Goal: Task Accomplishment & Management: Use online tool/utility

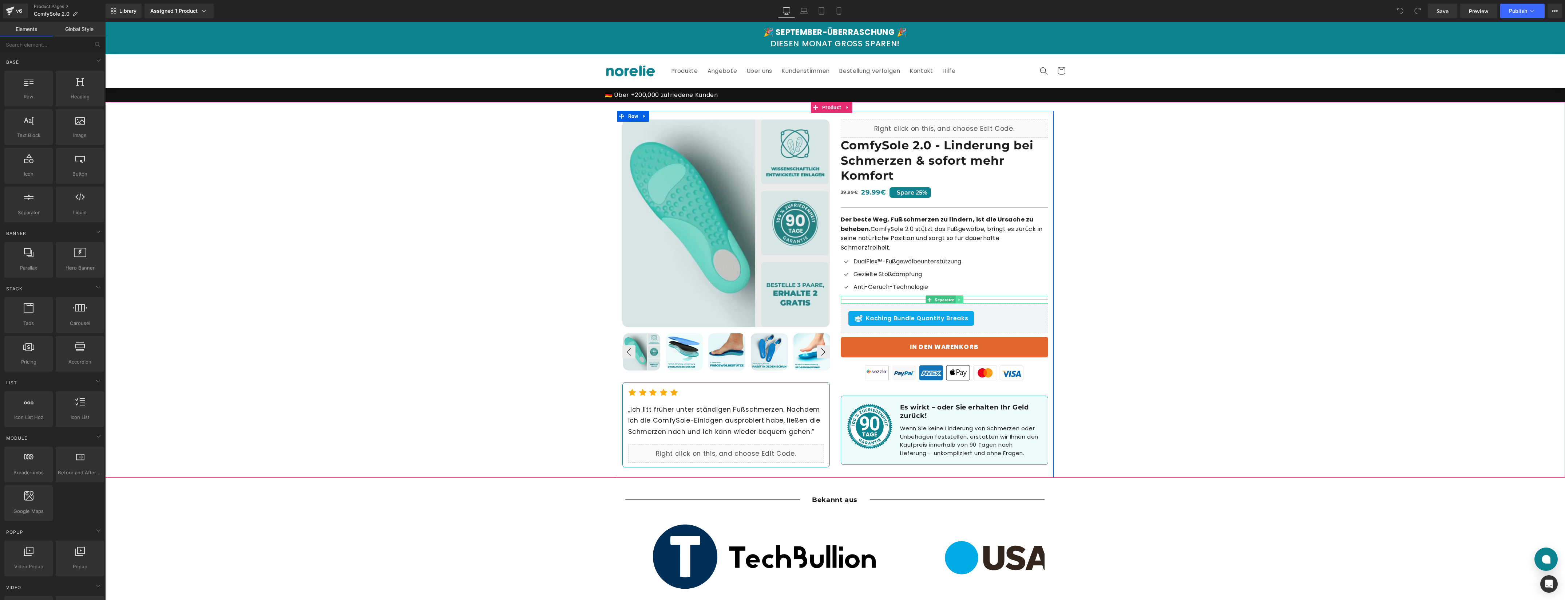
click at [957, 298] on icon at bounding box center [959, 299] width 4 height 4
click at [961, 300] on icon at bounding box center [963, 299] width 4 height 4
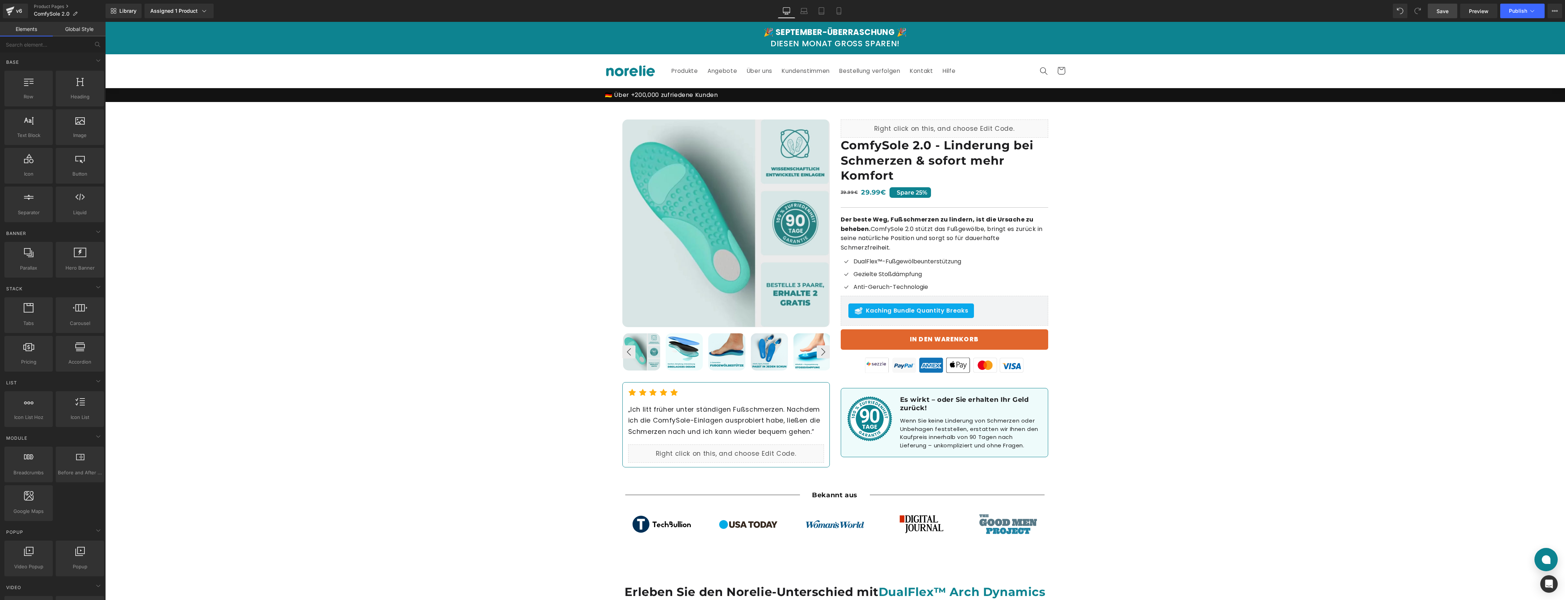
click at [1436, 11] on link "Save" at bounding box center [1442, 11] width 29 height 15
click at [1509, 12] on span "Publish" at bounding box center [1518, 11] width 18 height 6
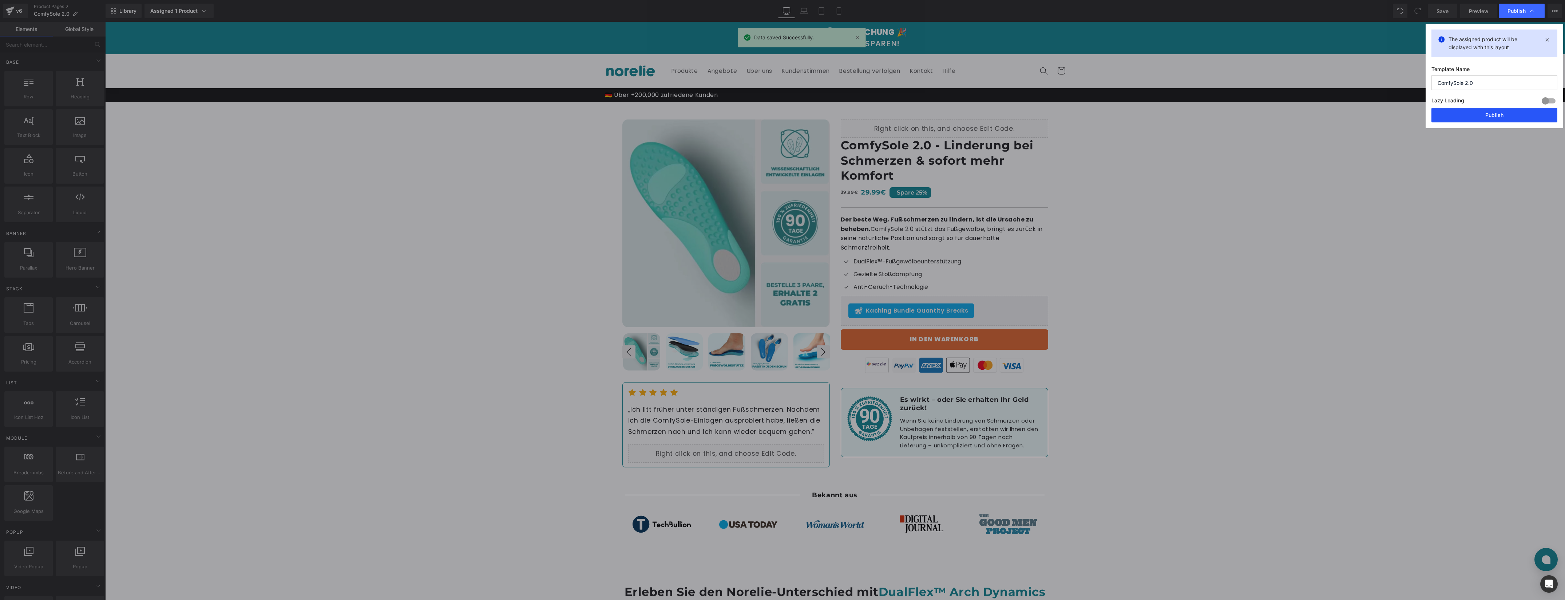
click at [1494, 114] on button "Publish" at bounding box center [1495, 115] width 126 height 15
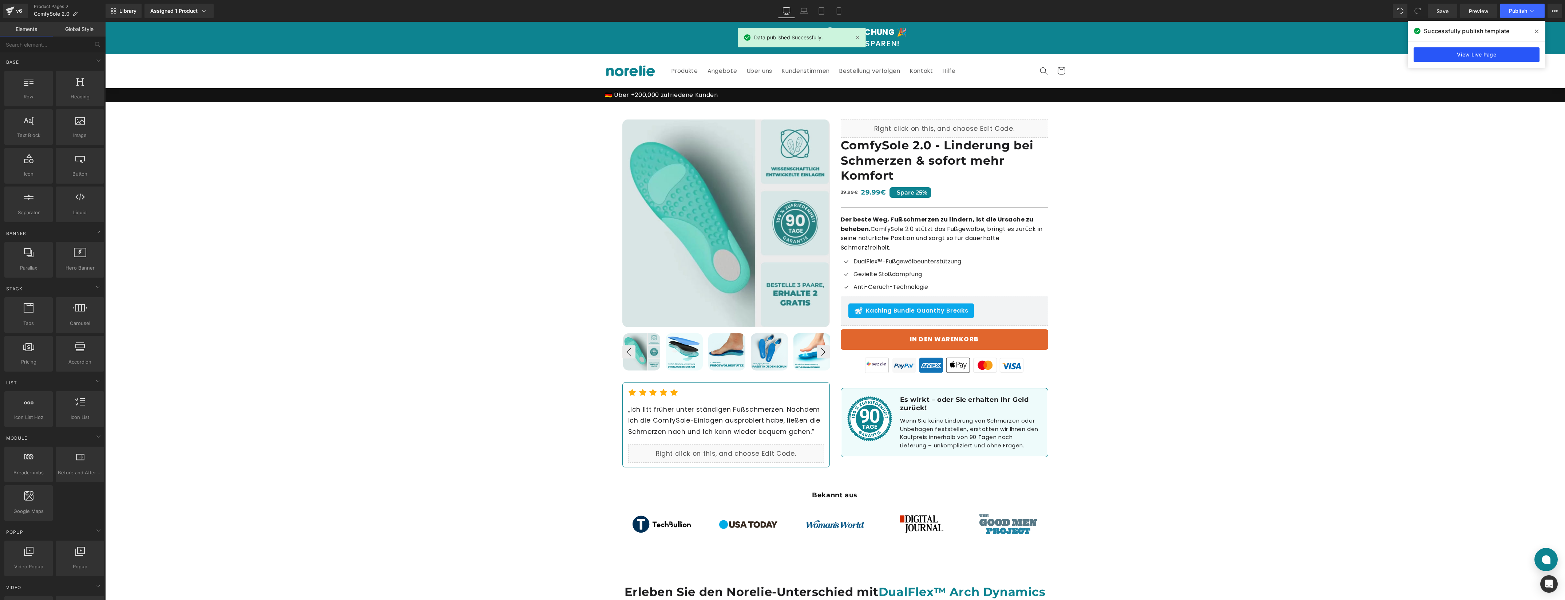
click at [1472, 59] on link "View Live Page" at bounding box center [1477, 54] width 126 height 15
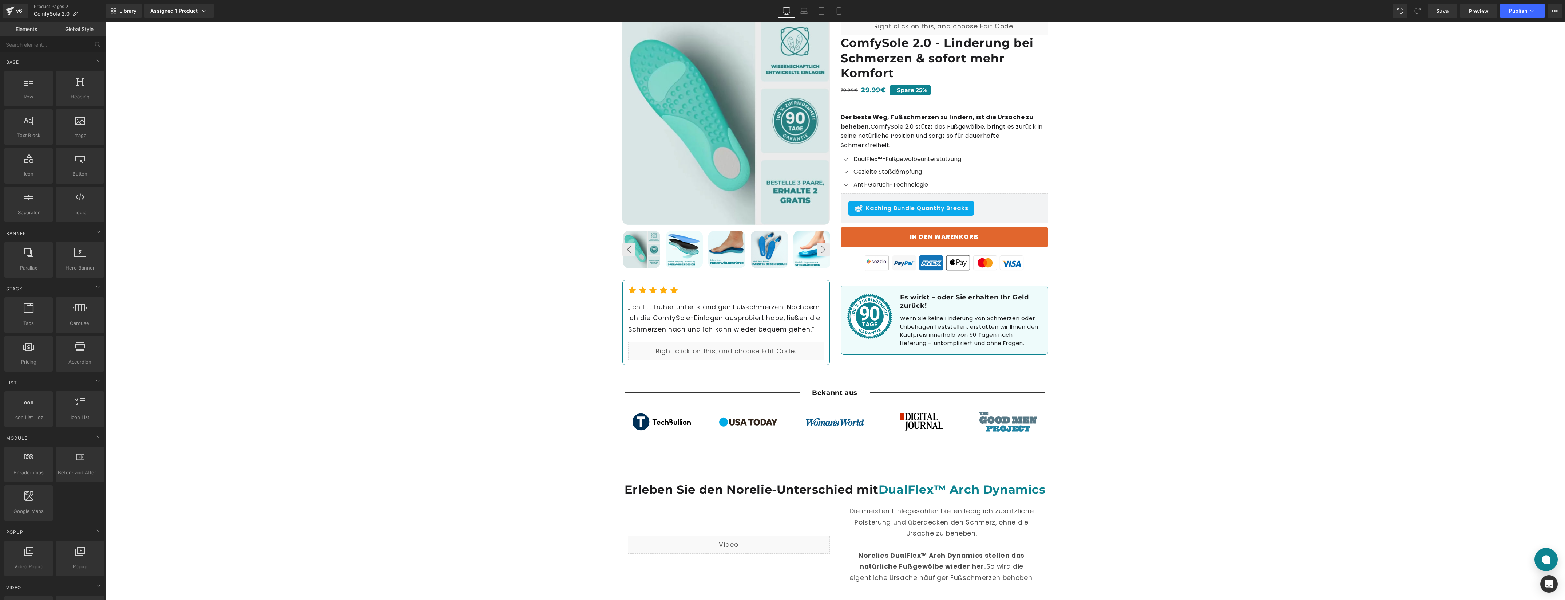
scroll to position [186, 0]
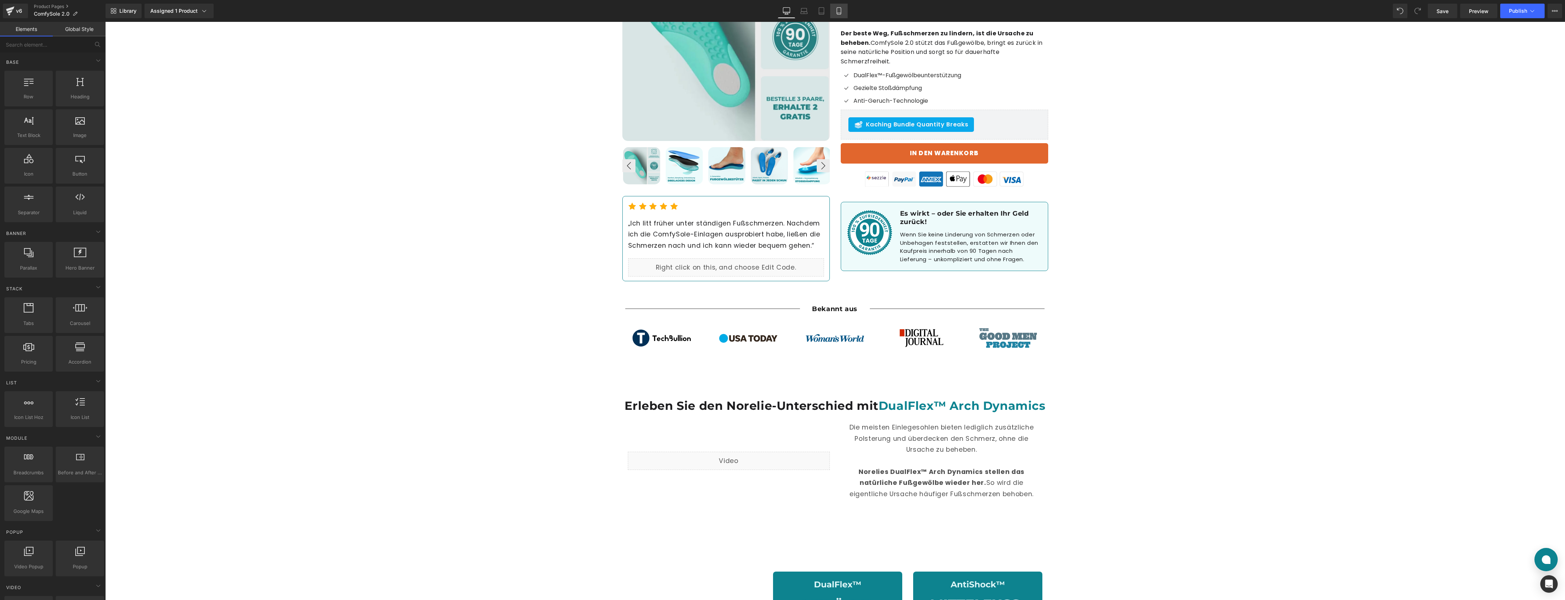
drag, startPoint x: 838, startPoint y: 8, endPoint x: 838, endPoint y: 12, distance: 3.7
click at [838, 8] on icon at bounding box center [838, 10] width 7 height 7
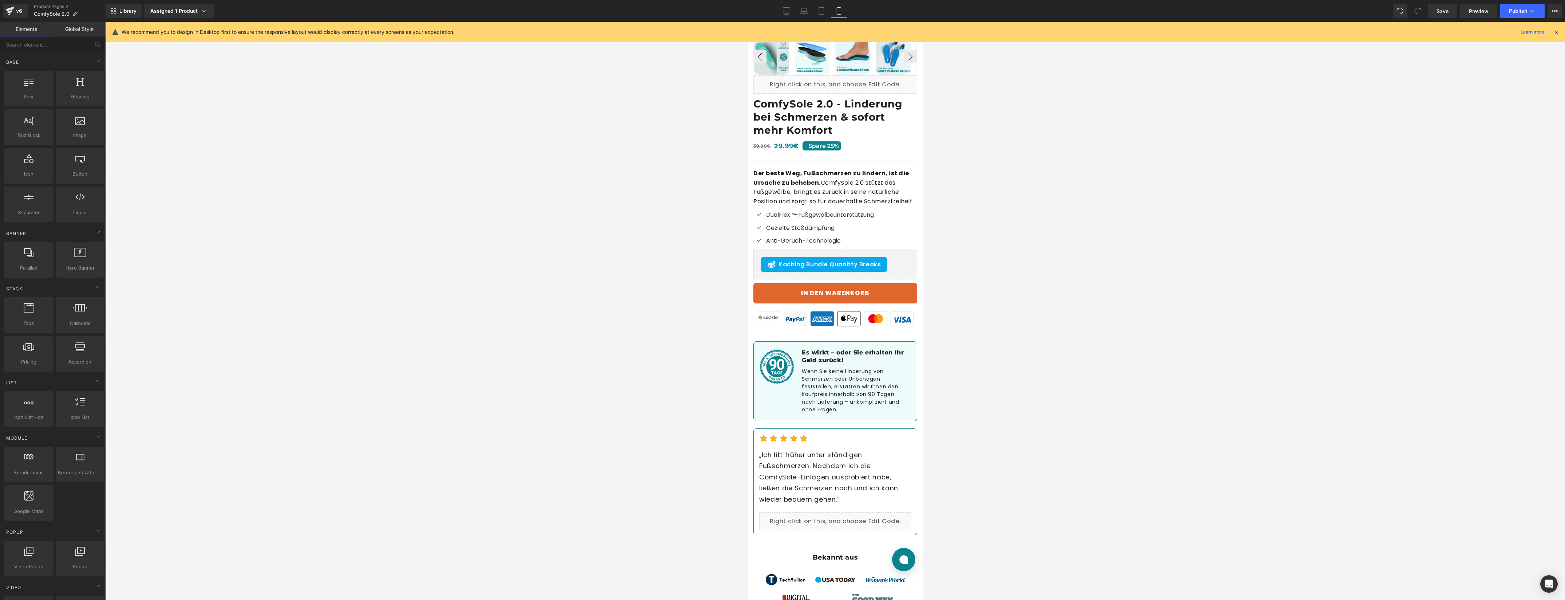
scroll to position [499, 0]
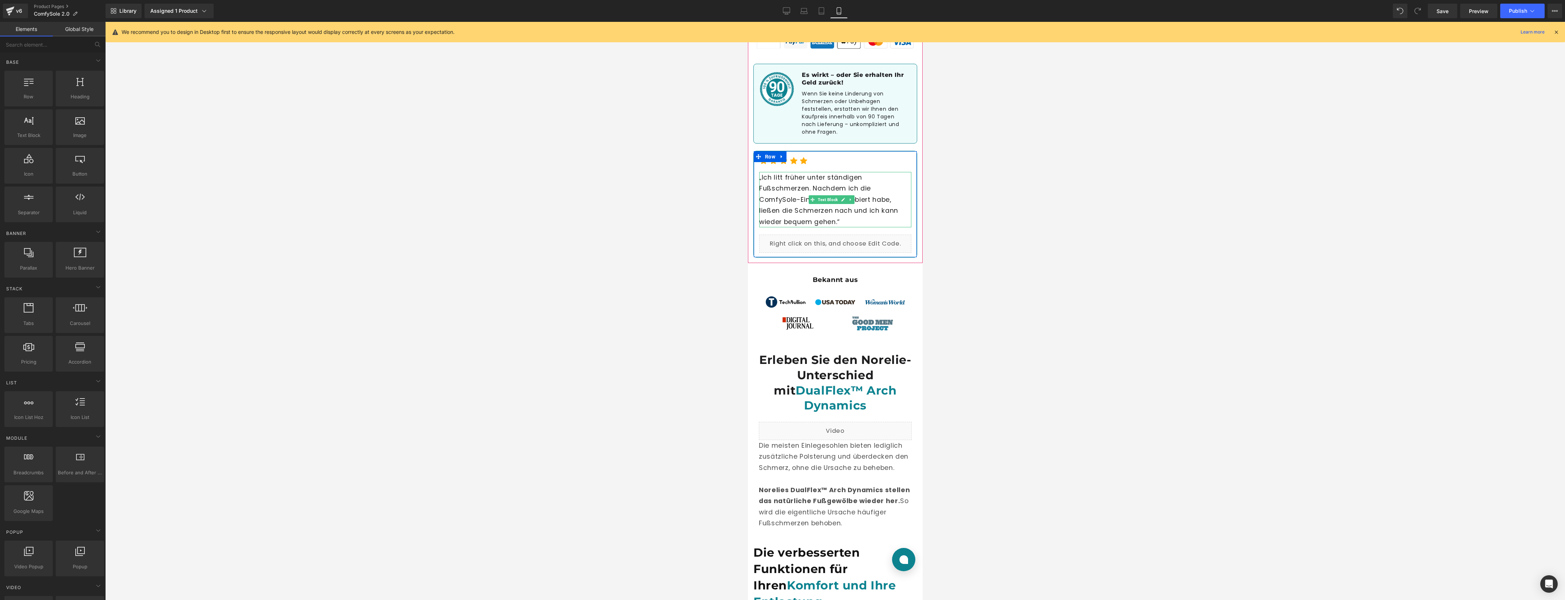
click at [795, 192] on p "„Ich litt früher unter ständigen Fußschmerzen. Nachdem ich die ComfySole-Einlag…" at bounding box center [835, 199] width 152 height 55
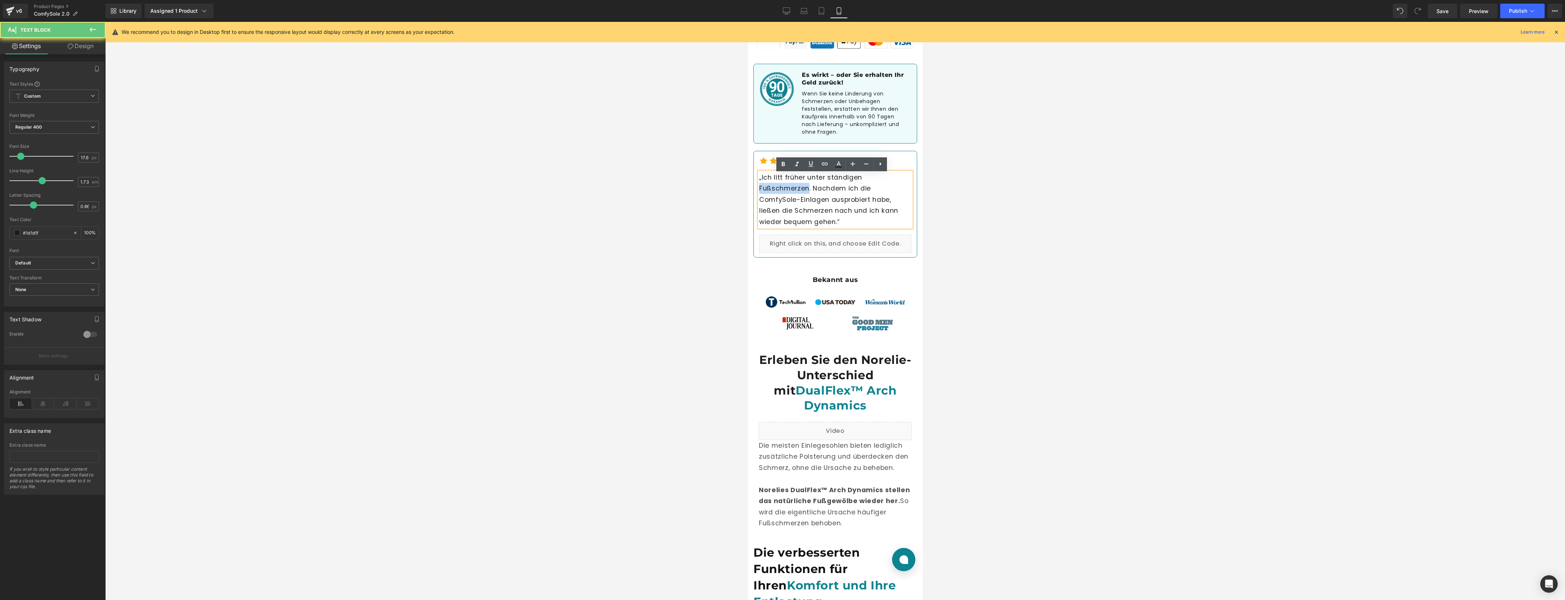
click at [795, 192] on p "„Ich litt früher unter ständigen Fußschmerzen. Nachdem ich die ComfySole-Einlag…" at bounding box center [835, 199] width 152 height 55
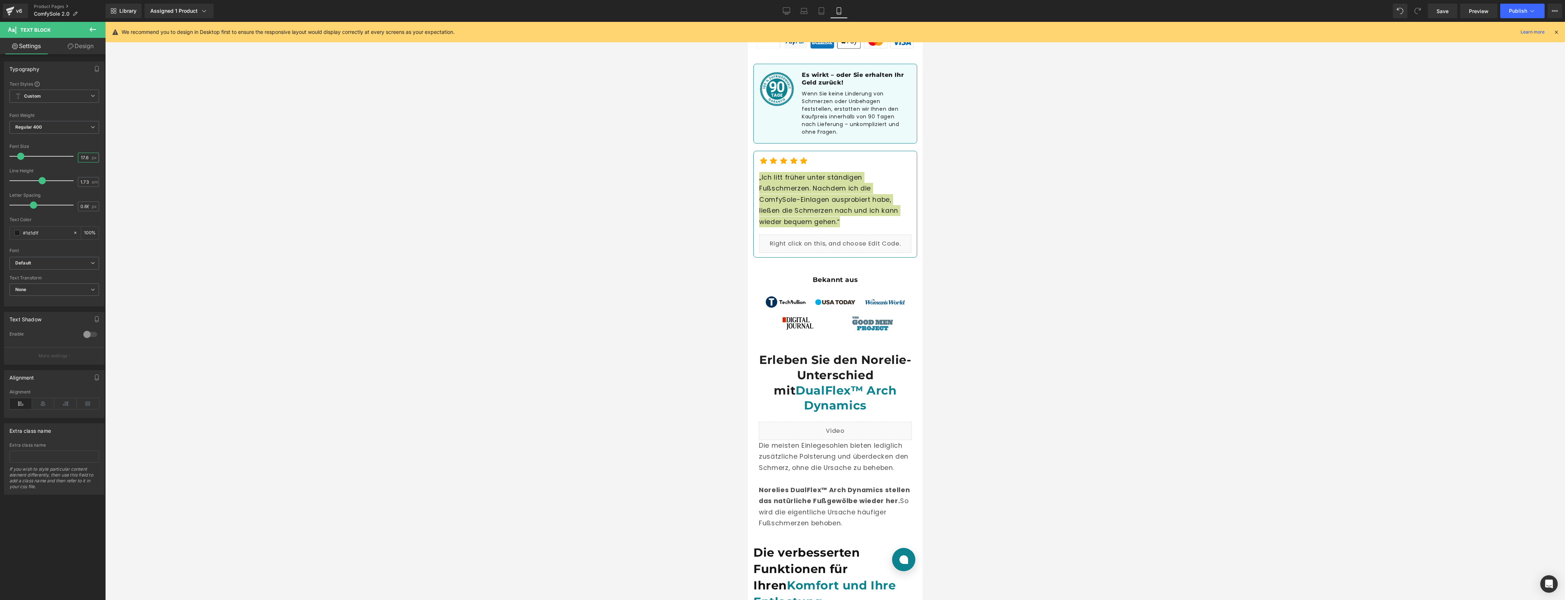
click at [85, 158] on div "17.6 px" at bounding box center [88, 158] width 21 height 10
click at [85, 158] on input "17.6" at bounding box center [84, 157] width 13 height 9
type input "15"
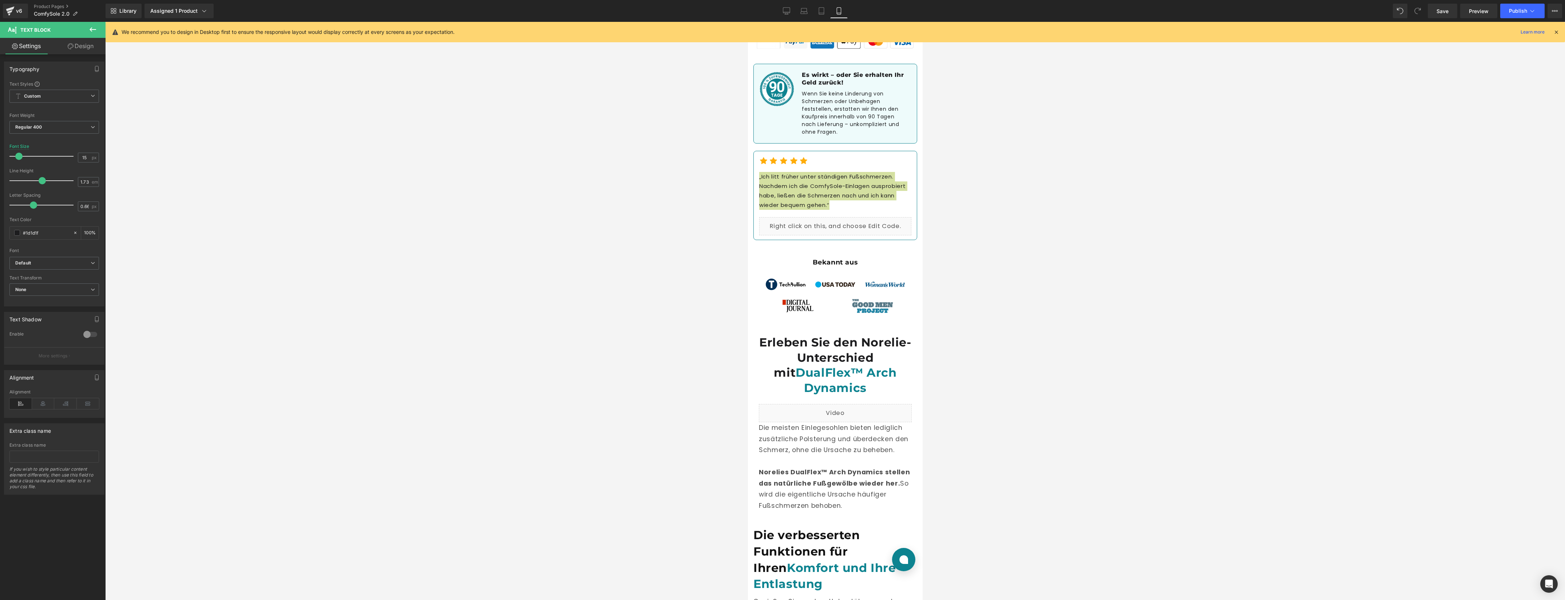
click at [965, 207] on div at bounding box center [835, 311] width 1460 height 578
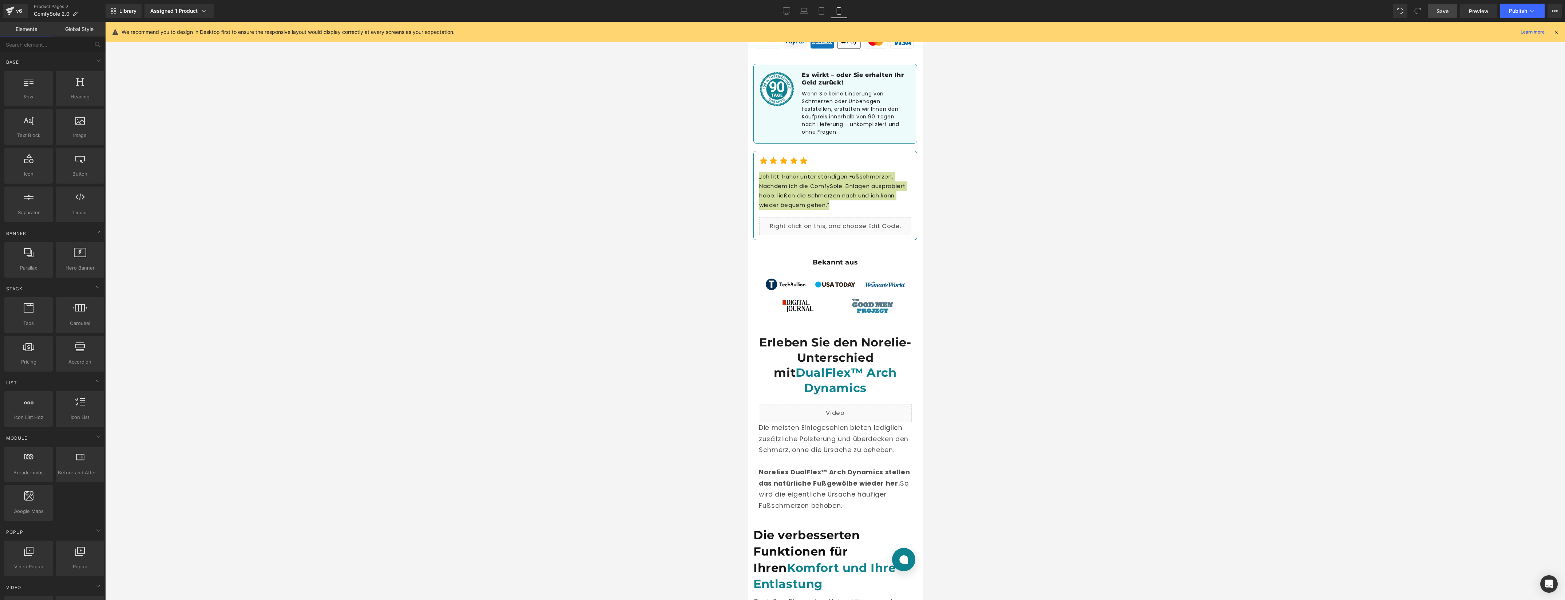
click at [1442, 12] on span "Save" at bounding box center [1443, 11] width 12 height 8
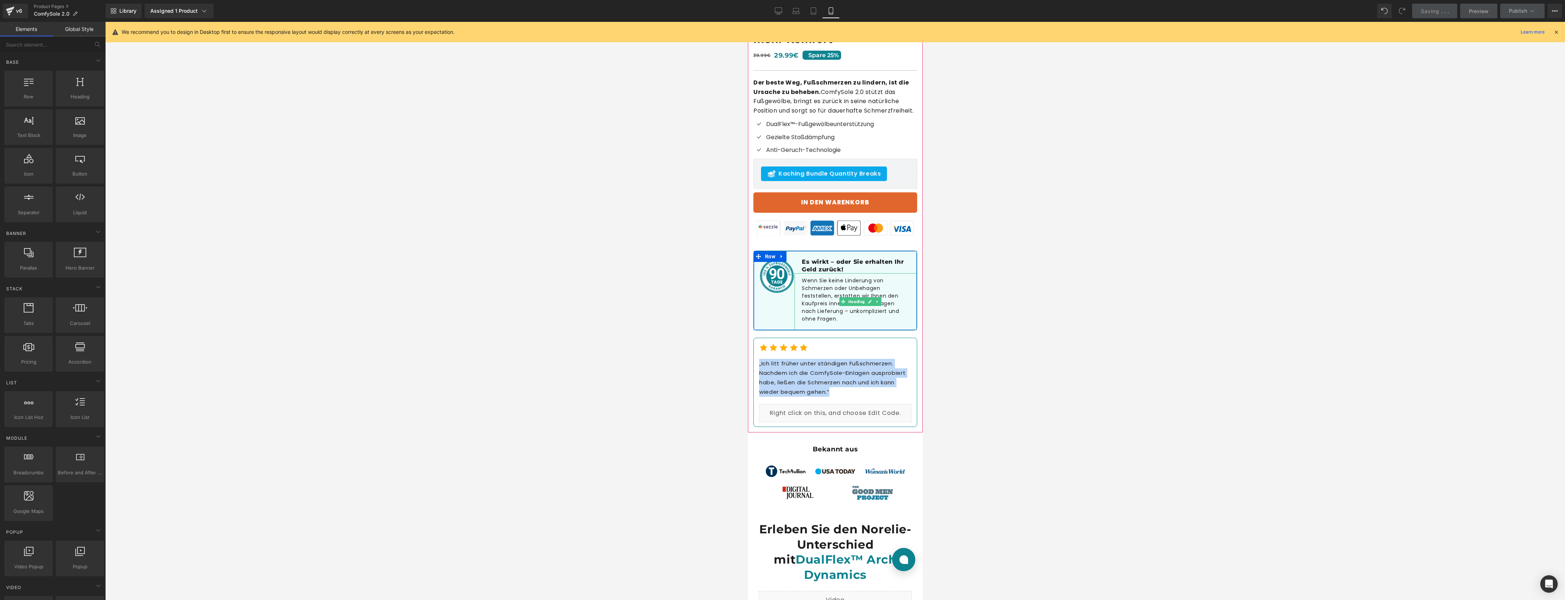
click at [837, 294] on h1 "Wenn Sie keine Linderung von Schmerzen oder Unbehagen feststellen, erstatten wi…" at bounding box center [856, 300] width 108 height 46
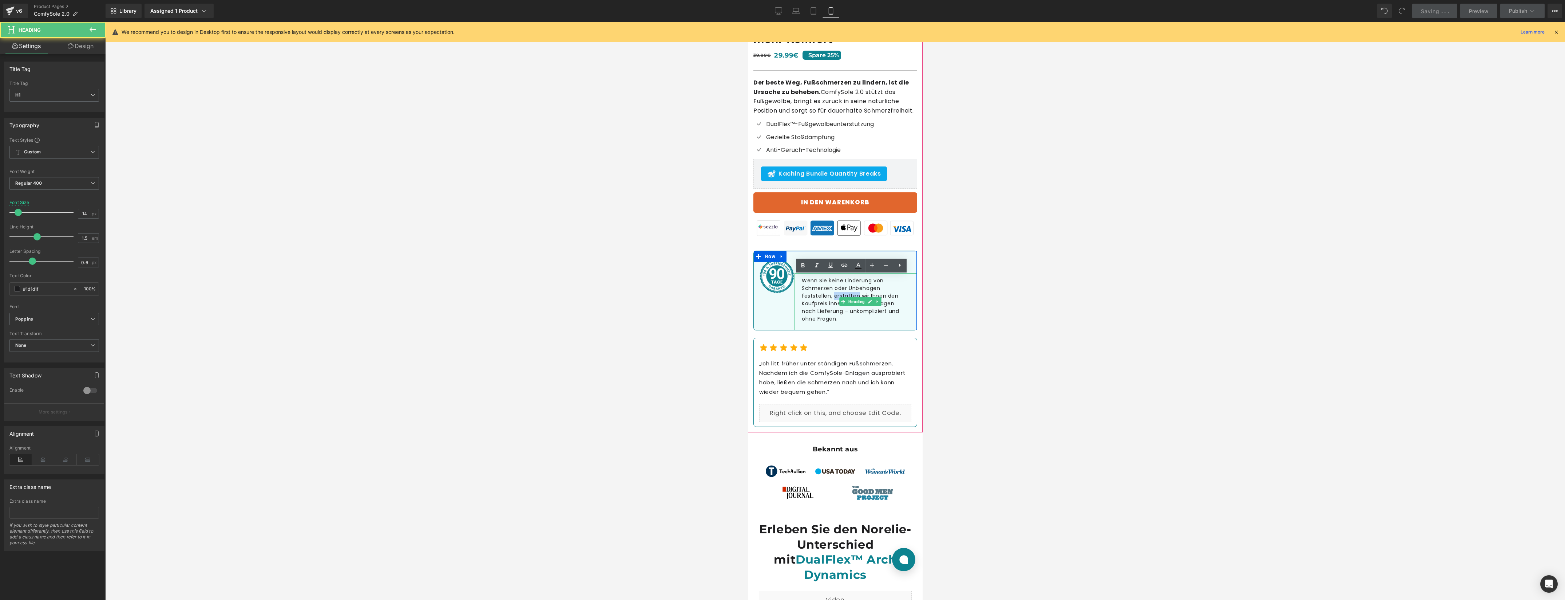
click at [837, 294] on h1 "Wenn Sie keine Linderung von Schmerzen oder Unbehagen feststellen, erstatten wi…" at bounding box center [856, 300] width 108 height 46
click at [595, 289] on div at bounding box center [835, 311] width 1460 height 578
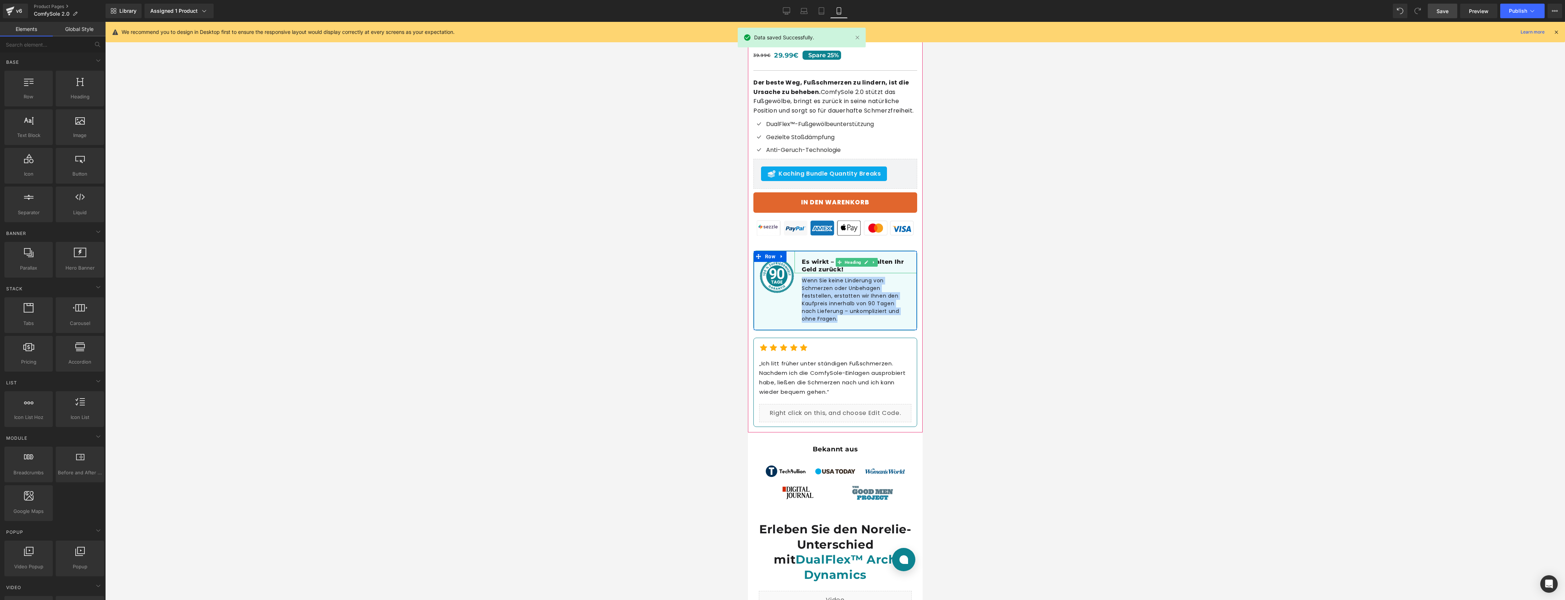
click at [817, 261] on h1 "Es wirkt – oder Sie erhalten Ihr Geld zurück!" at bounding box center [859, 265] width 115 height 15
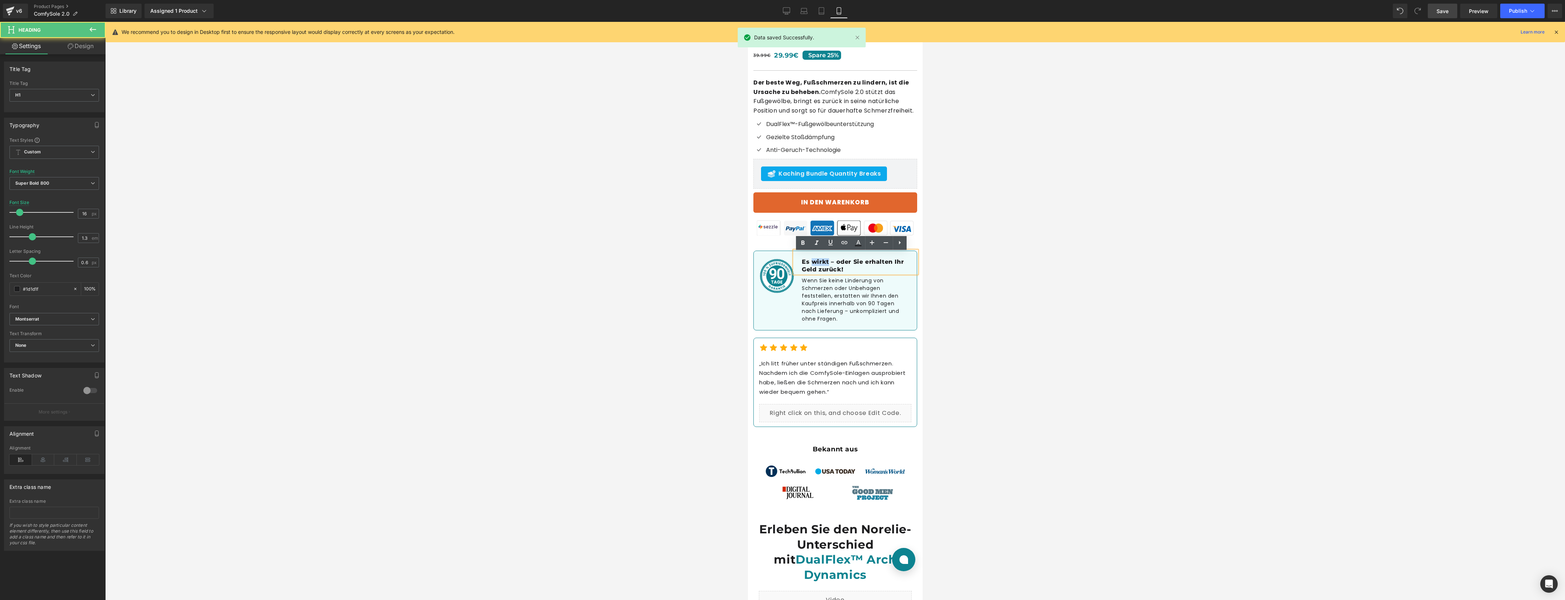
click at [817, 261] on h1 "Es wirkt – oder Sie erhalten Ihr Geld zurück!" at bounding box center [859, 265] width 115 height 15
click at [89, 216] on div "16 px" at bounding box center [88, 214] width 21 height 10
click at [86, 214] on input "16" at bounding box center [84, 213] width 13 height 9
type input "15"
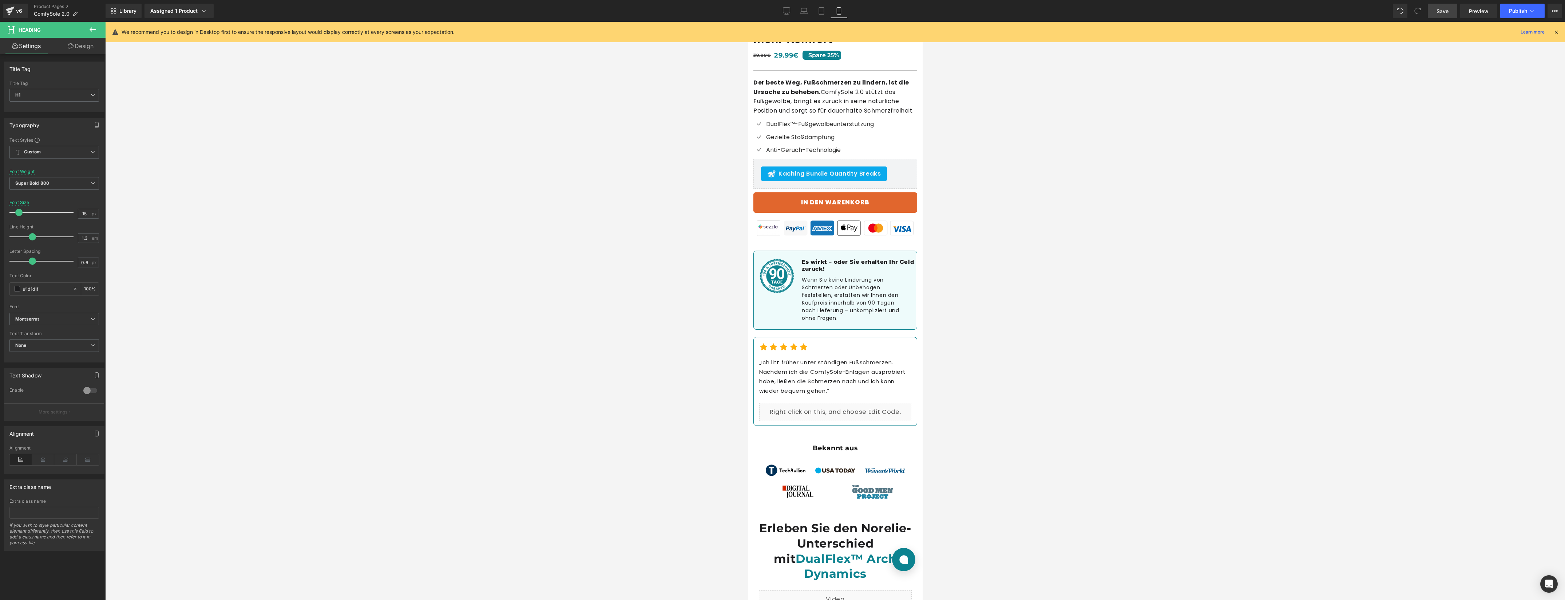
click at [1442, 14] on span "Save" at bounding box center [1443, 11] width 12 height 8
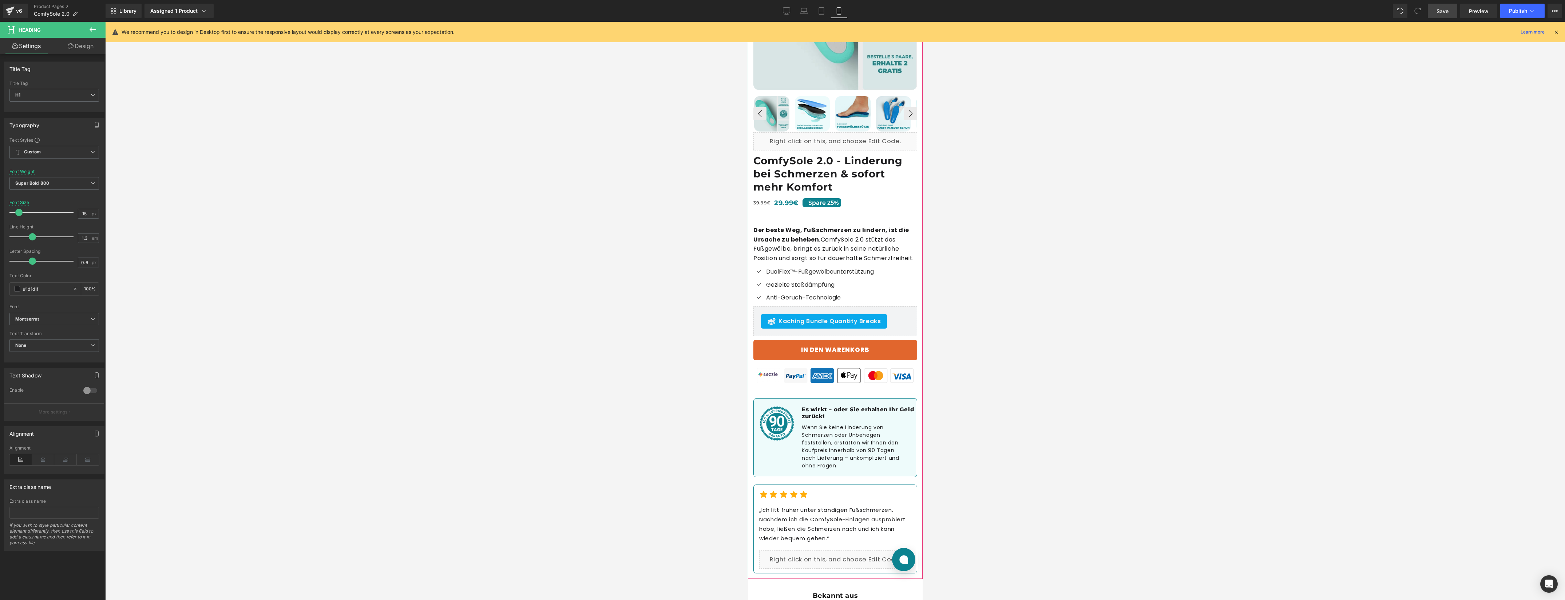
scroll to position [124, 0]
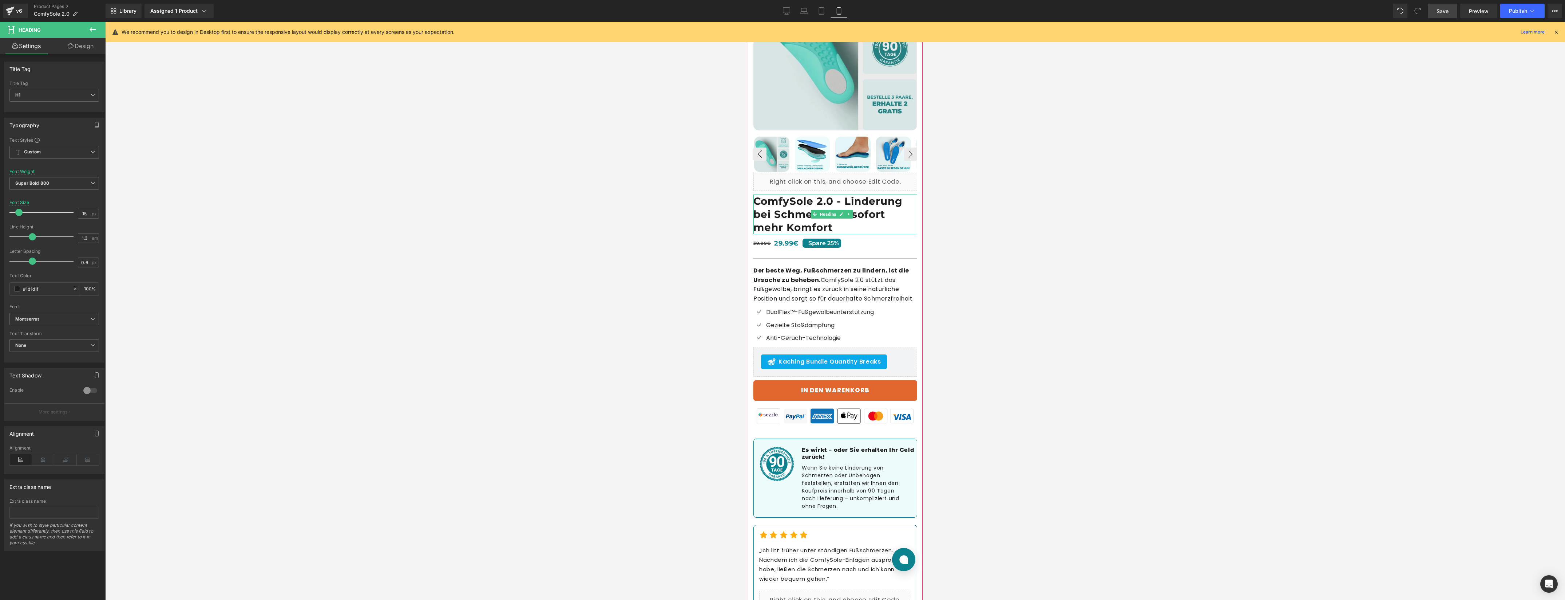
click at [792, 203] on h1 "ComfySole 2.0 - Linderung bei Schmerzen & sofort mehr Komfort" at bounding box center [835, 214] width 164 height 40
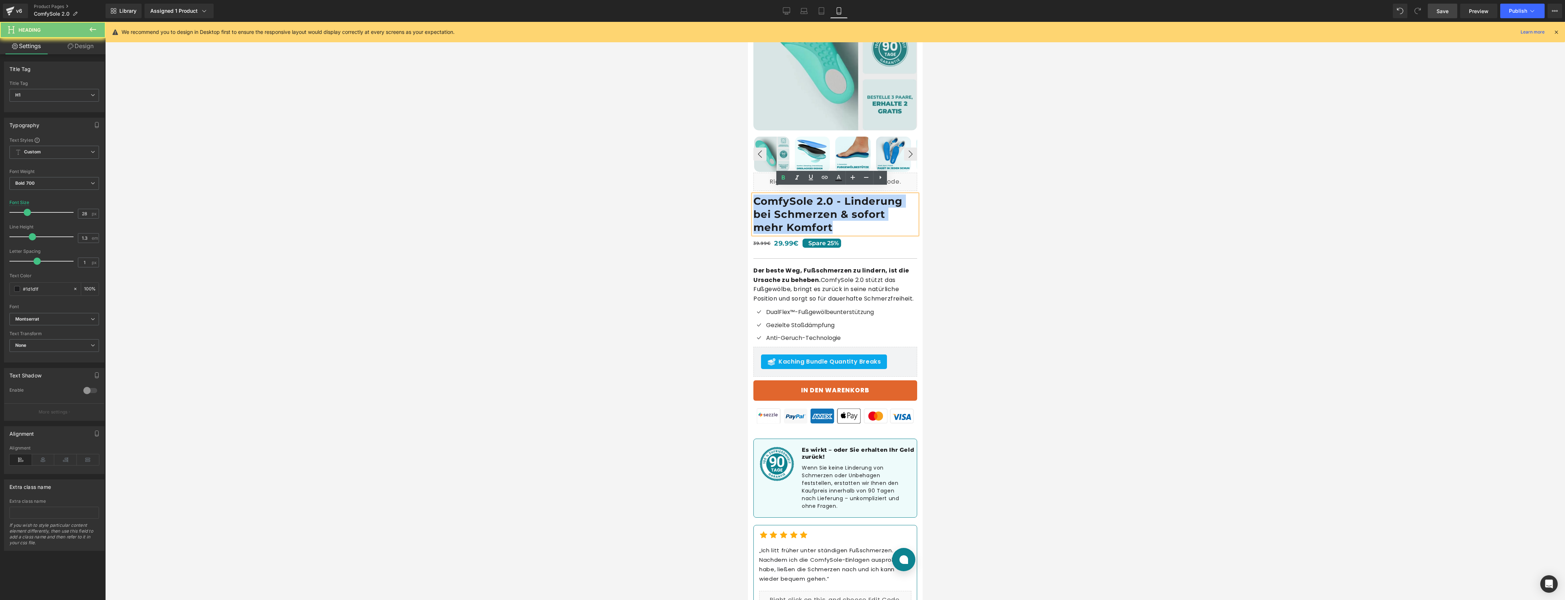
click at [792, 203] on h1 "ComfySole 2.0 - Linderung bei Schmerzen & sofort mehr Komfort" at bounding box center [835, 214] width 164 height 40
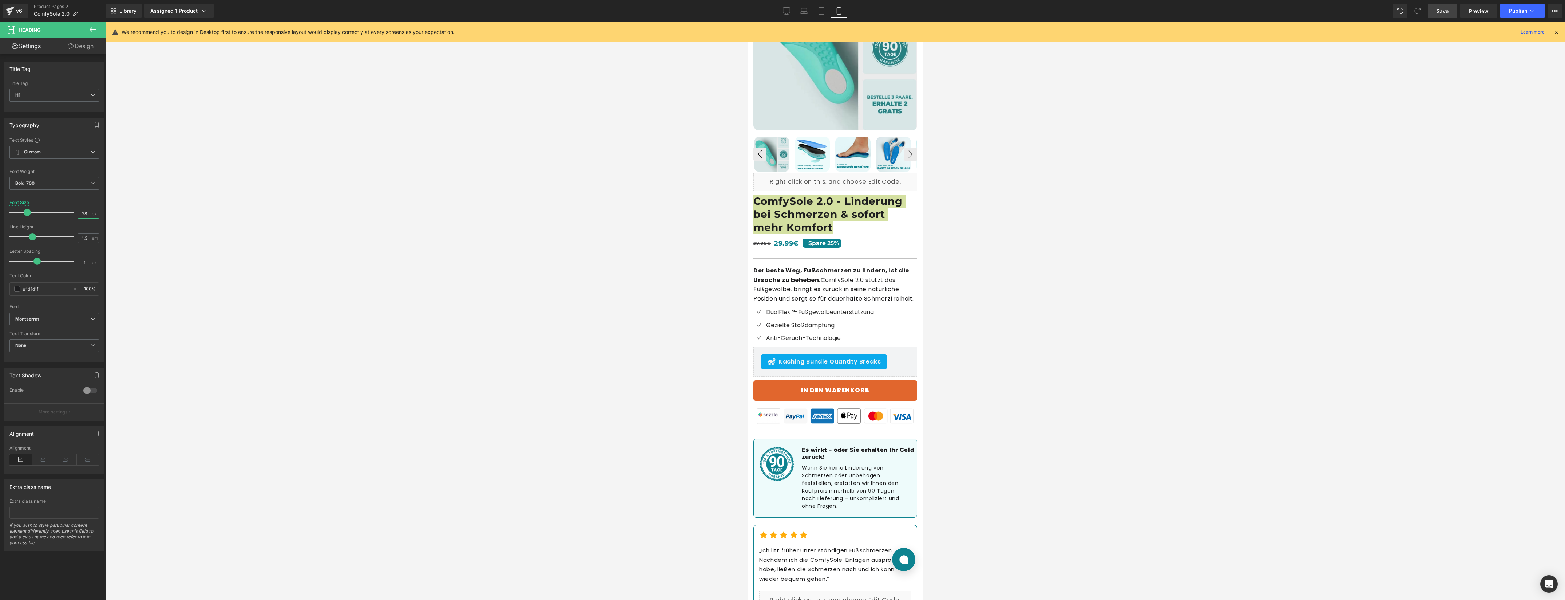
click at [88, 213] on div "28 px" at bounding box center [88, 214] width 21 height 10
type input "22"
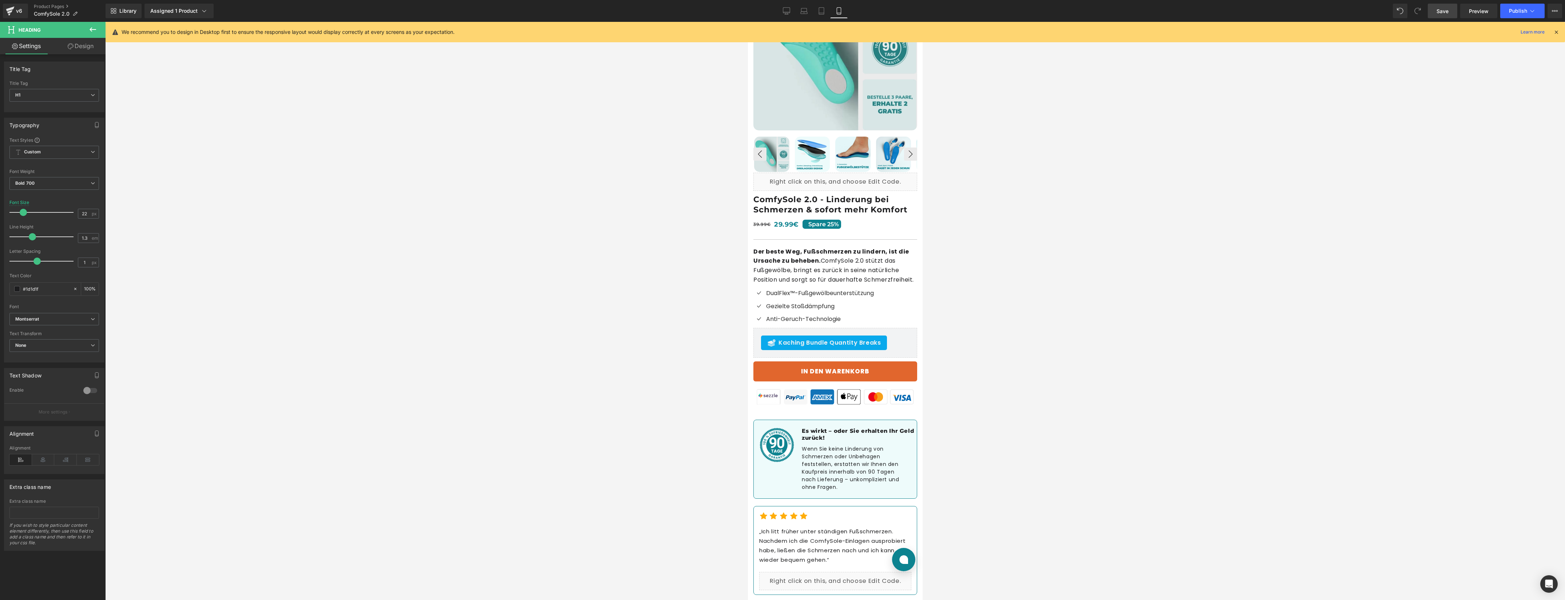
click at [1447, 11] on span "Save" at bounding box center [1443, 11] width 12 height 8
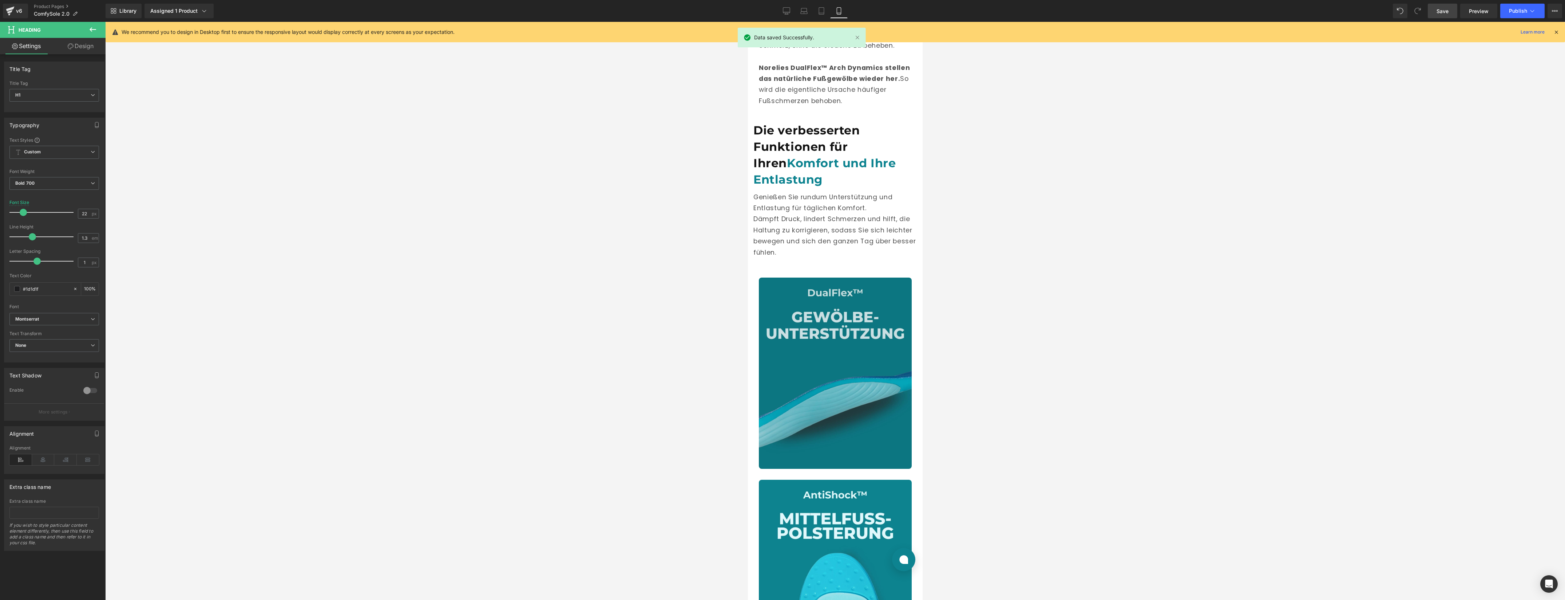
scroll to position [934, 0]
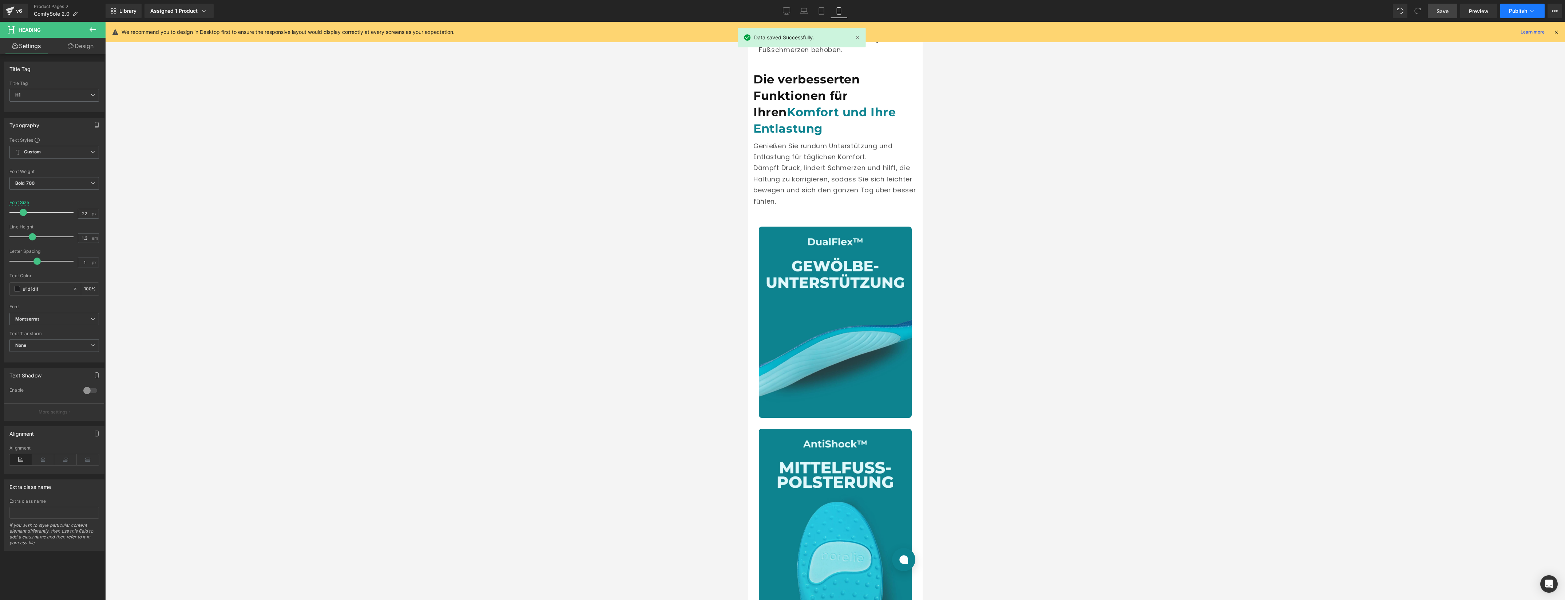
click at [1513, 12] on span "Publish" at bounding box center [1518, 11] width 18 height 6
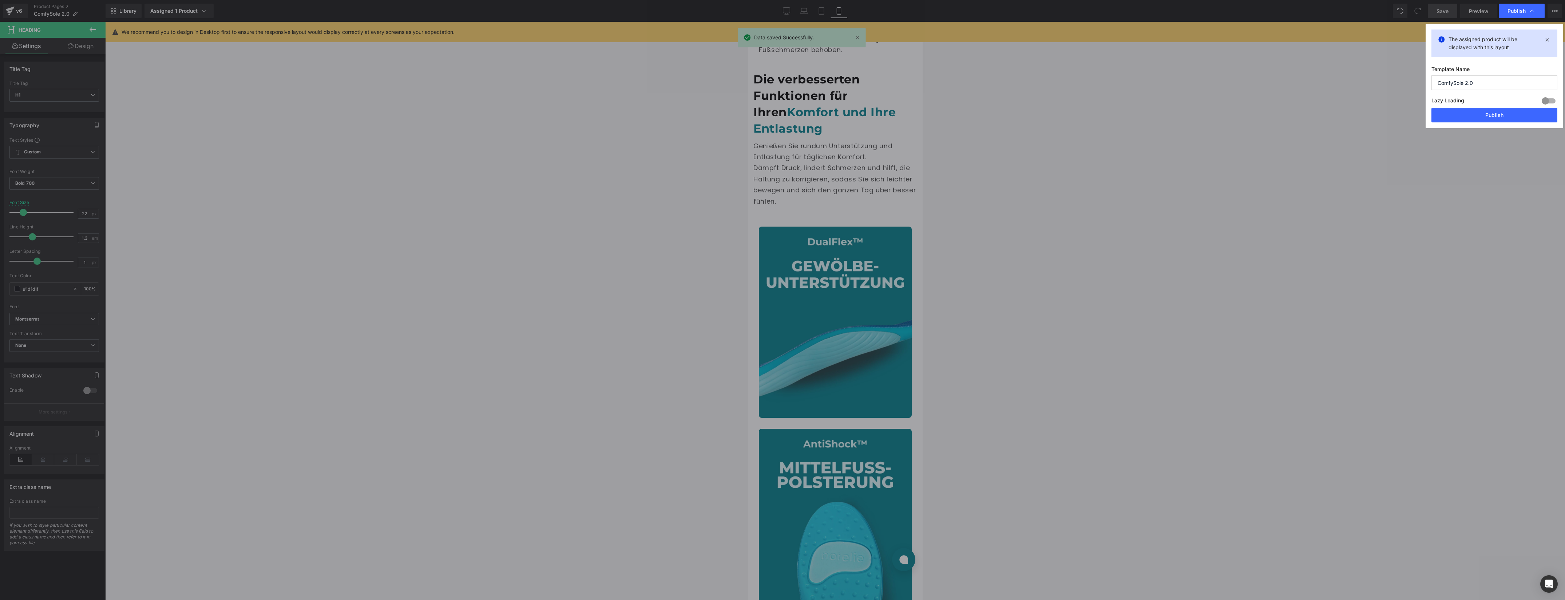
click at [1488, 114] on button "Publish" at bounding box center [1495, 115] width 126 height 15
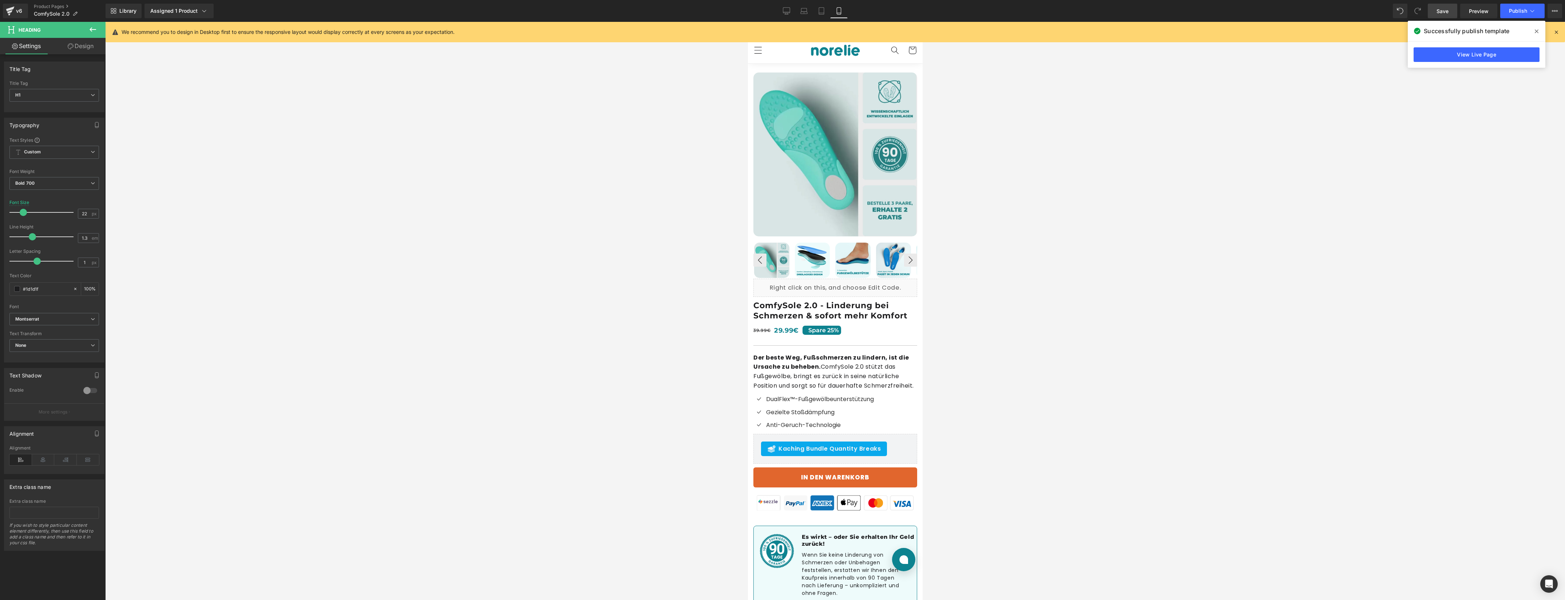
scroll to position [0, 0]
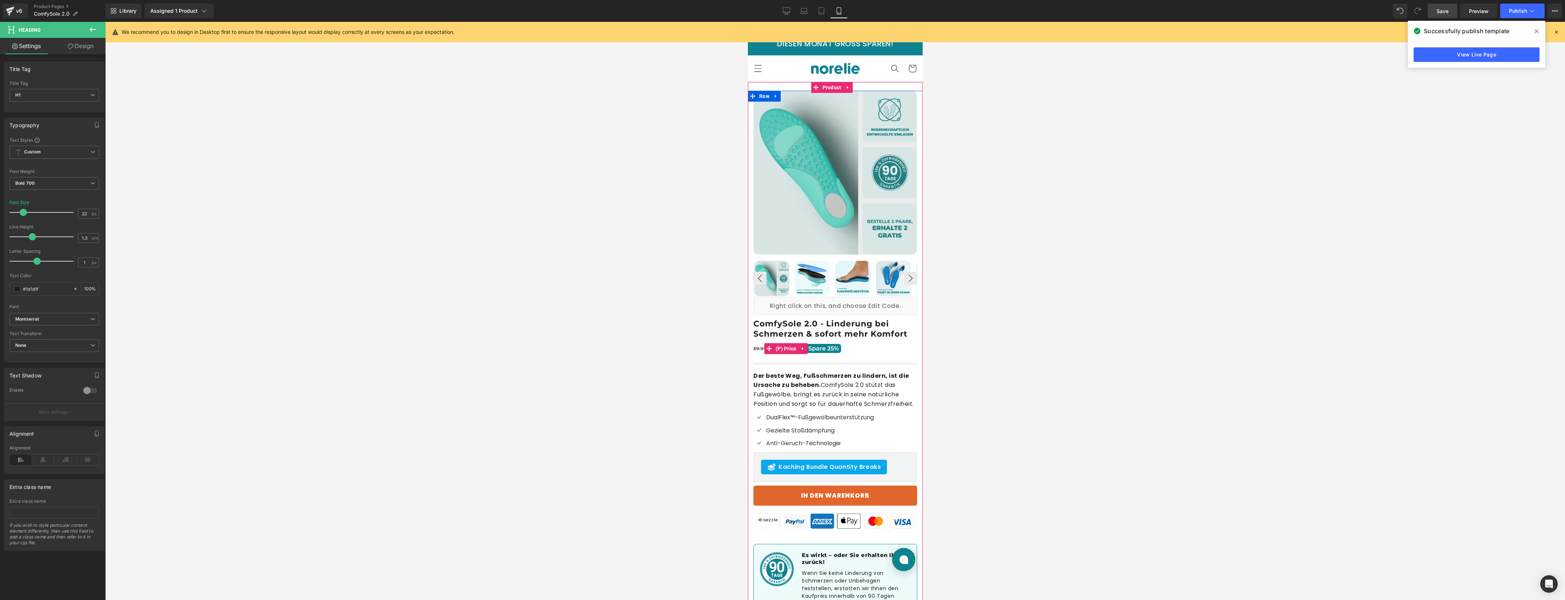
click at [818, 345] on span "Spare" at bounding box center [816, 348] width 17 height 7
click at [783, 343] on span "(P) Price" at bounding box center [786, 348] width 25 height 11
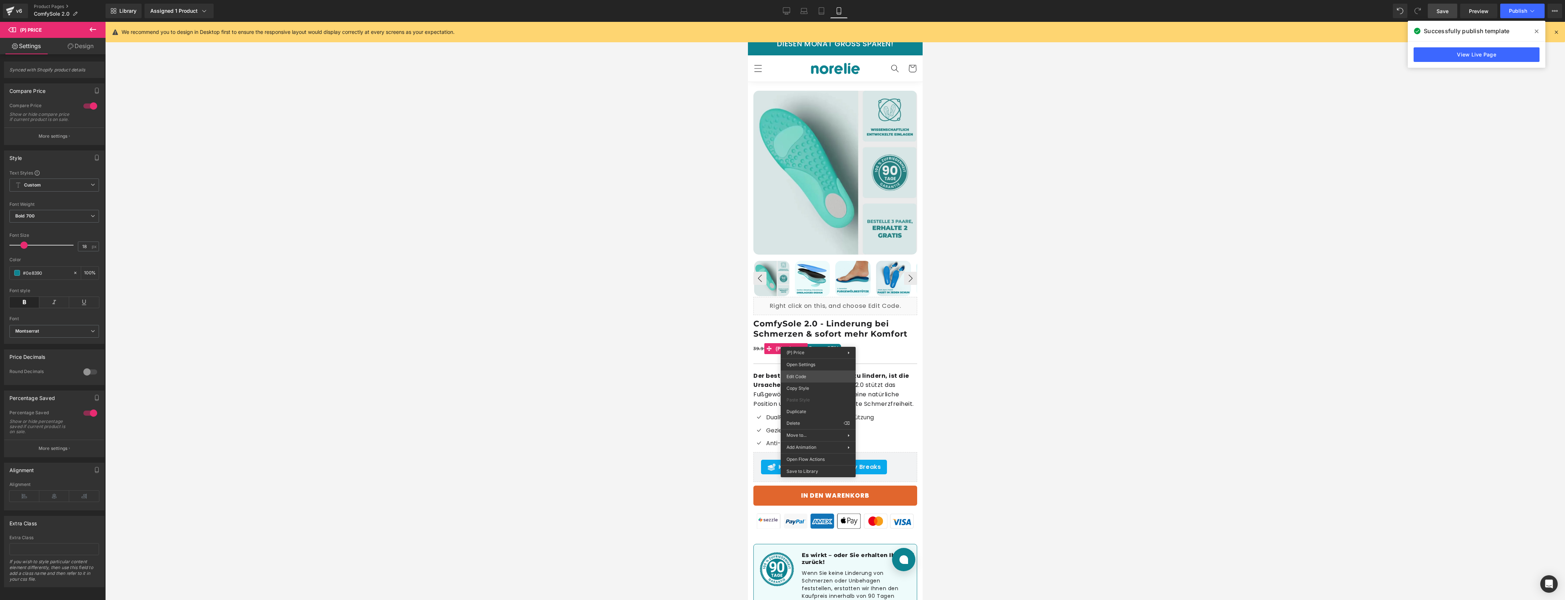
click at [819, 0] on div "(P) Price You are previewing how the will restyle your page. You can not edit E…" at bounding box center [782, 0] width 1565 height 0
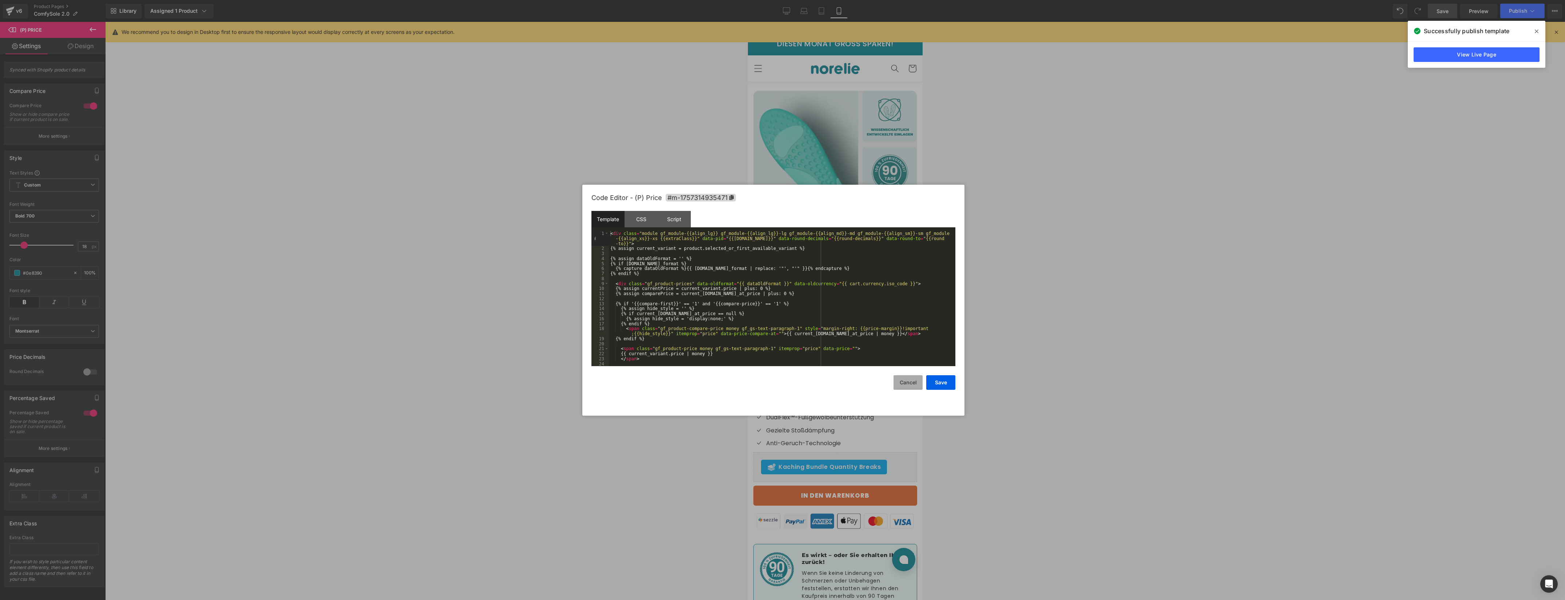
click at [905, 383] on button "Cancel" at bounding box center [908, 382] width 29 height 15
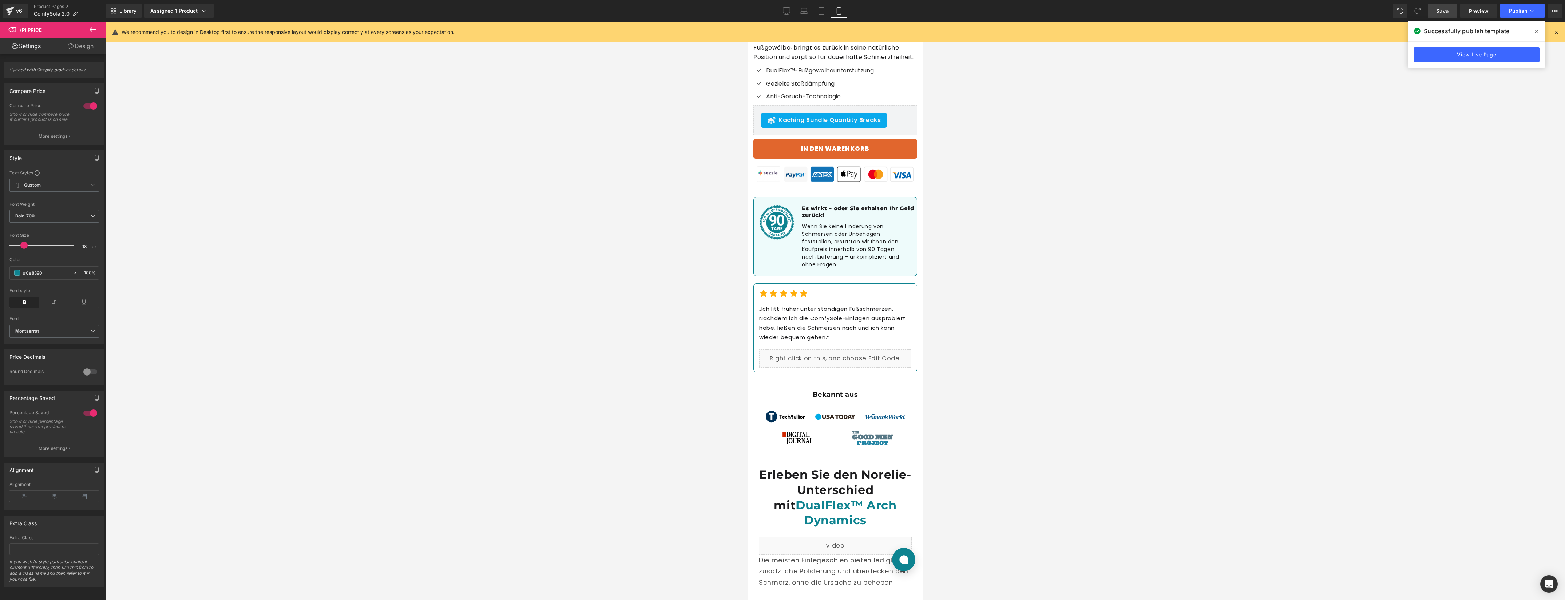
scroll to position [499, 0]
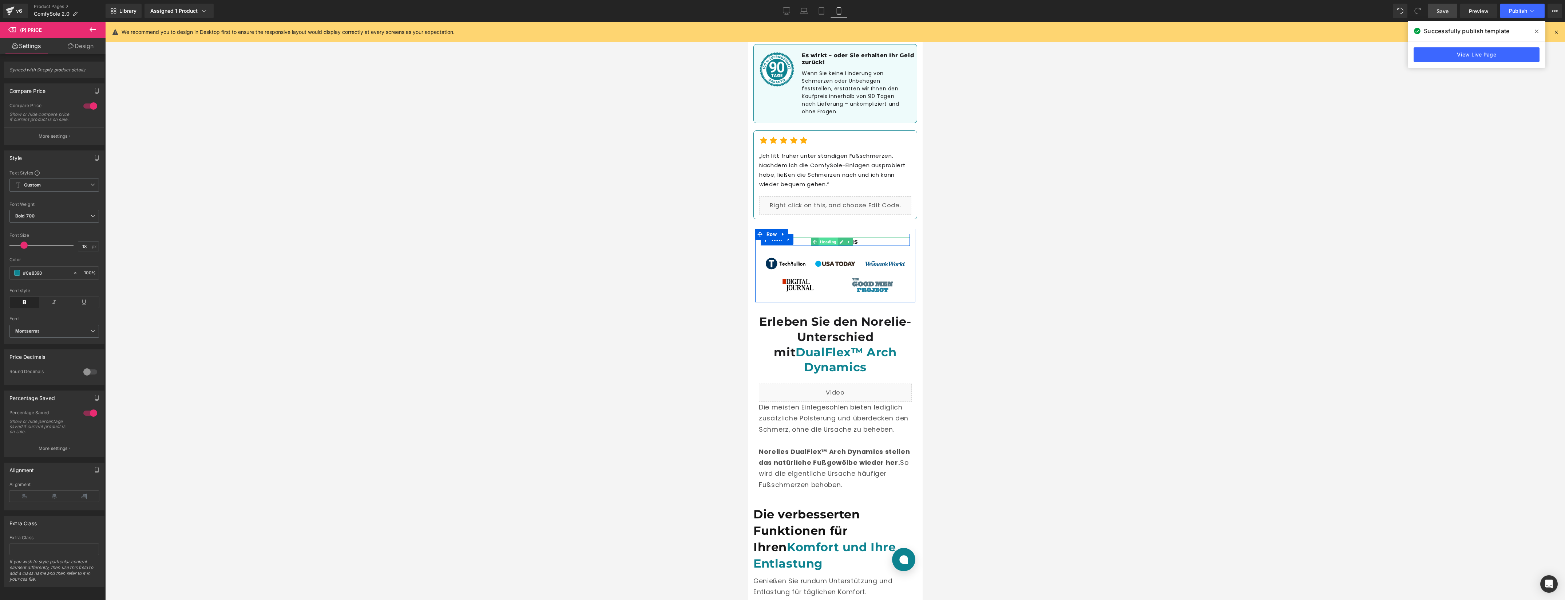
click at [832, 245] on span "Heading" at bounding box center [827, 241] width 19 height 9
click at [857, 244] on h1 "Bekannt aus" at bounding box center [834, 241] width 149 height 8
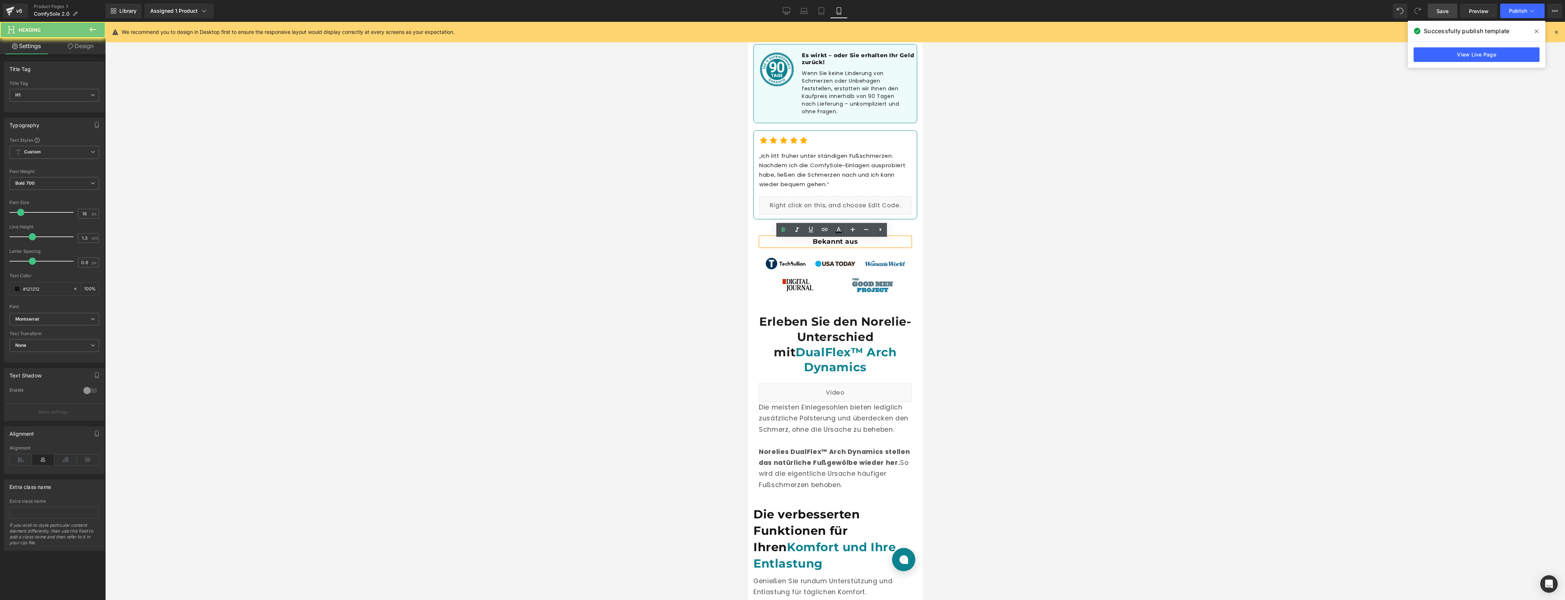
click at [857, 244] on h1 "Bekannt aus" at bounding box center [834, 241] width 149 height 8
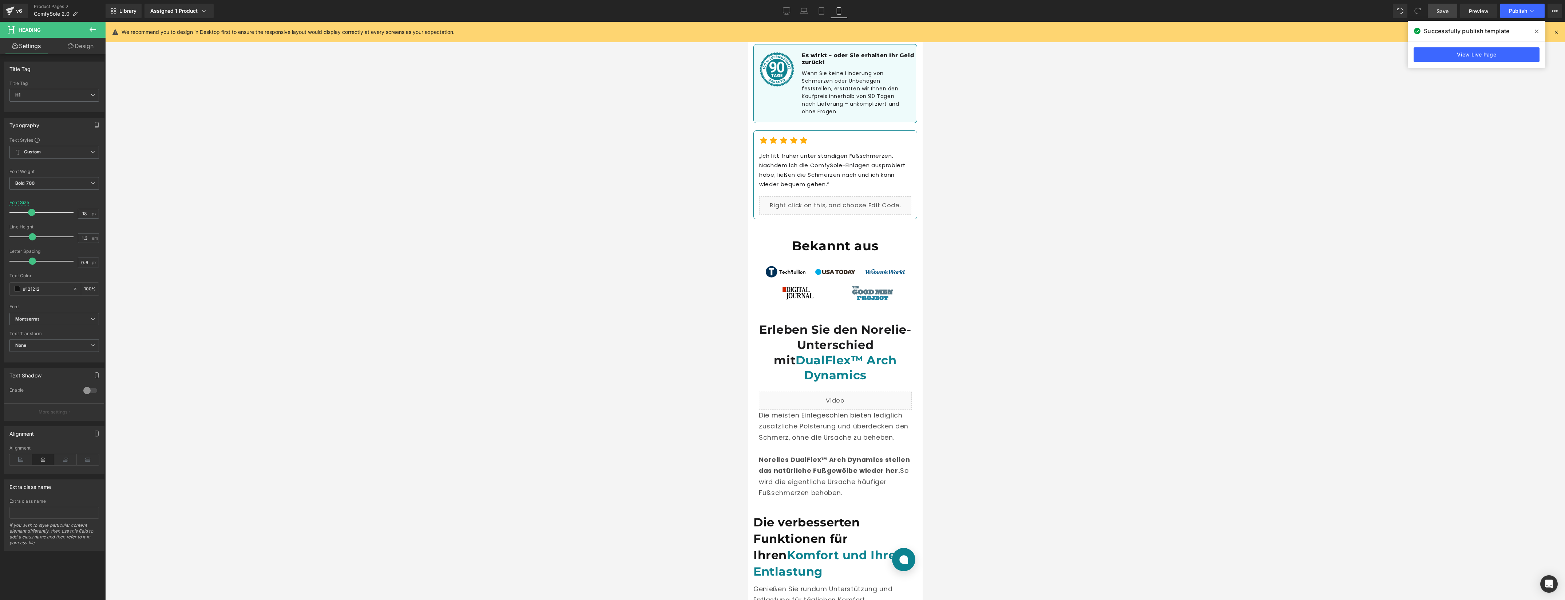
drag, startPoint x: 23, startPoint y: 213, endPoint x: 33, endPoint y: 214, distance: 10.3
click at [33, 214] on span at bounding box center [31, 212] width 7 height 7
click at [775, 236] on span "Row" at bounding box center [771, 234] width 14 height 11
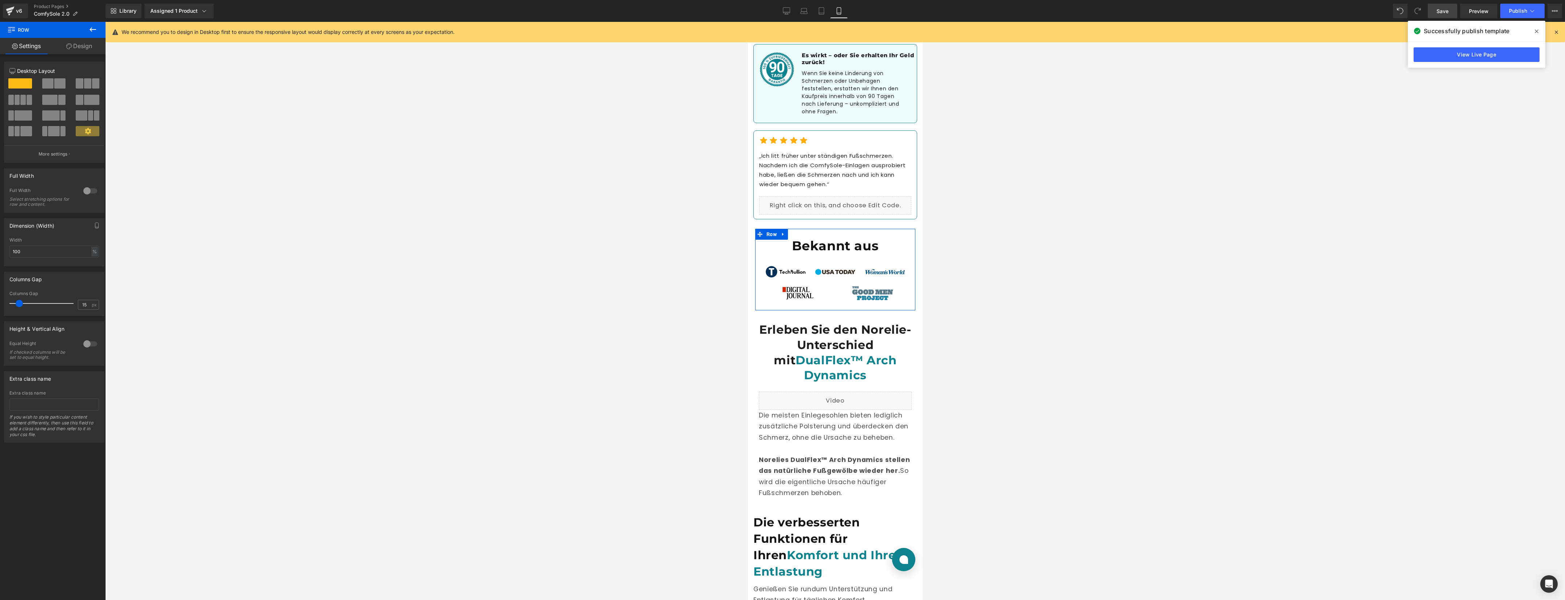
drag, startPoint x: 94, startPoint y: 44, endPoint x: 68, endPoint y: 81, distance: 44.7
click at [94, 44] on link "Design" at bounding box center [79, 46] width 53 height 16
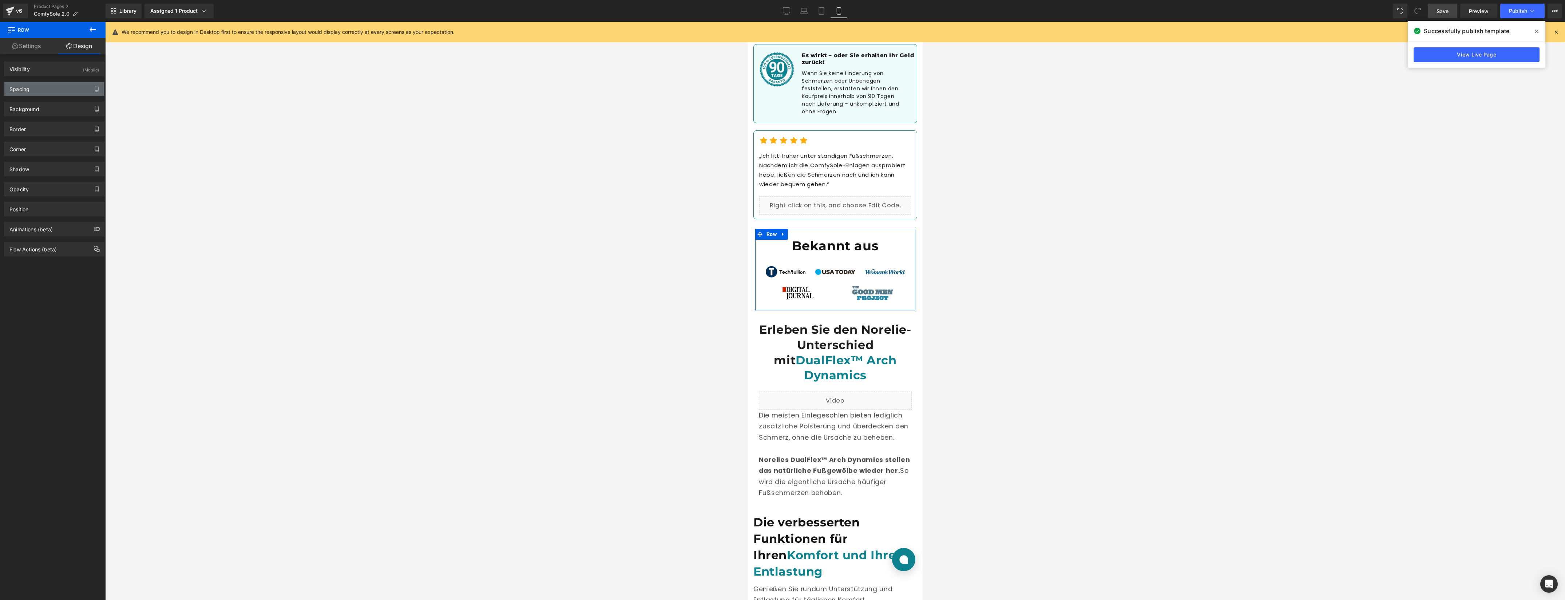
click at [58, 88] on div "Spacing" at bounding box center [54, 89] width 100 height 14
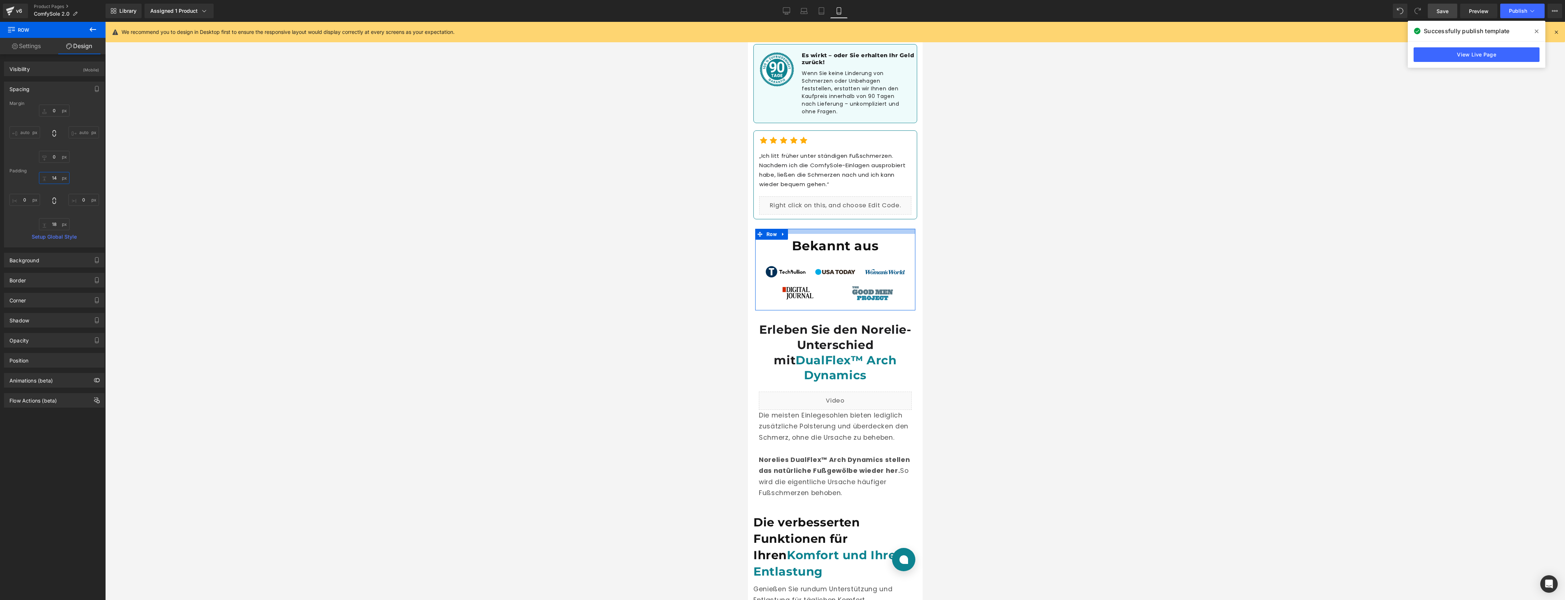
click at [56, 178] on input "14" at bounding box center [54, 178] width 31 height 12
type input "24"
click at [54, 226] on input "18" at bounding box center [54, 224] width 31 height 12
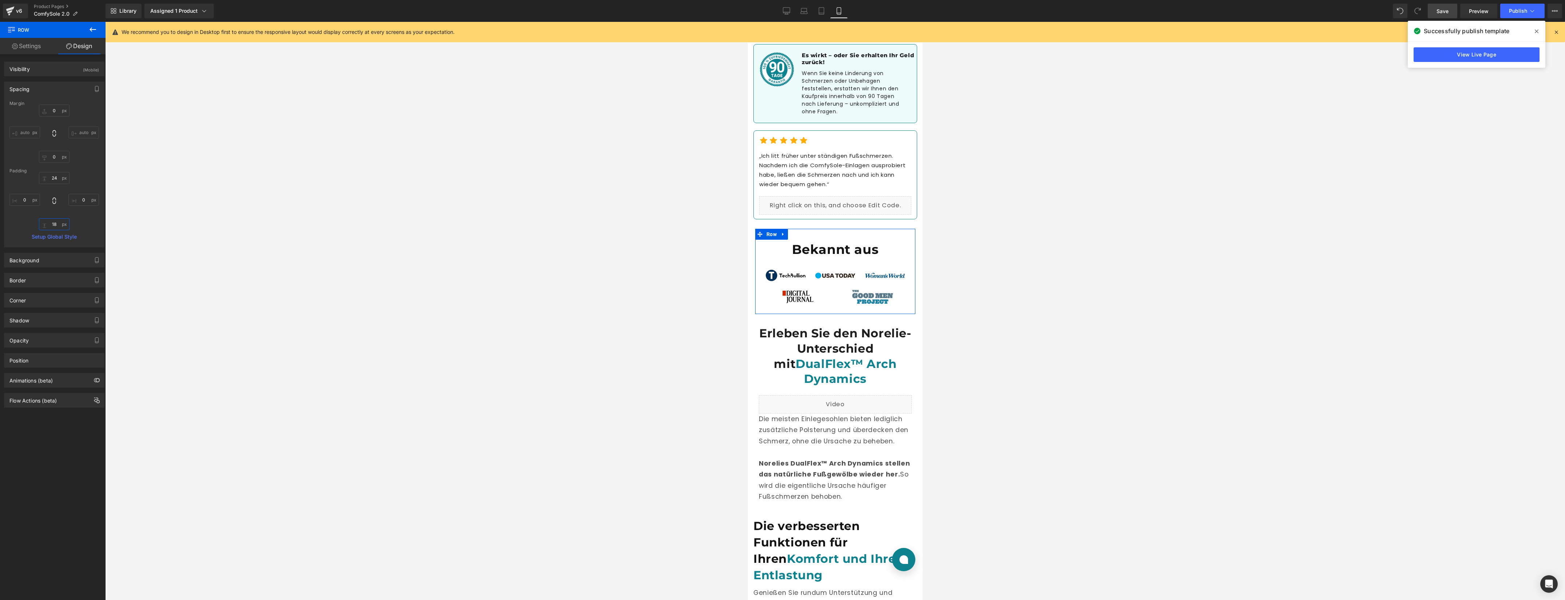
click at [54, 226] on input "18" at bounding box center [54, 224] width 31 height 12
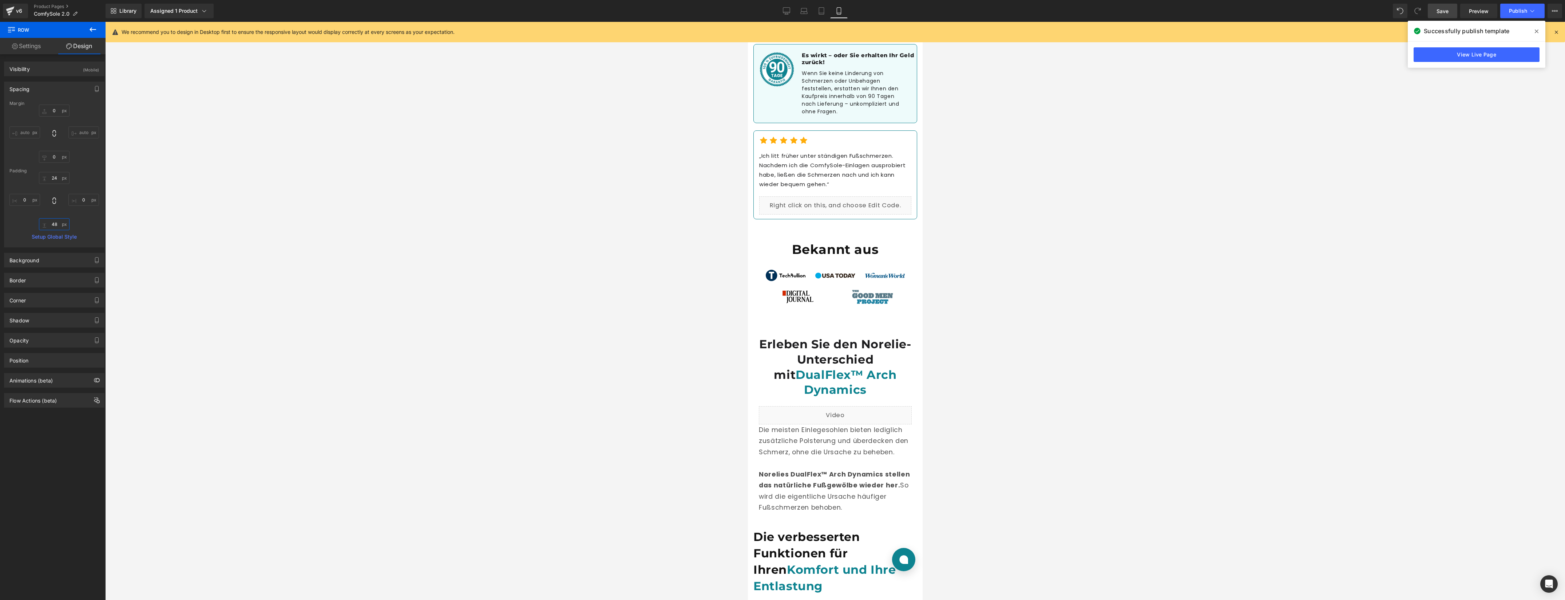
type input "48"
click at [1443, 14] on span "Save" at bounding box center [1443, 11] width 12 height 8
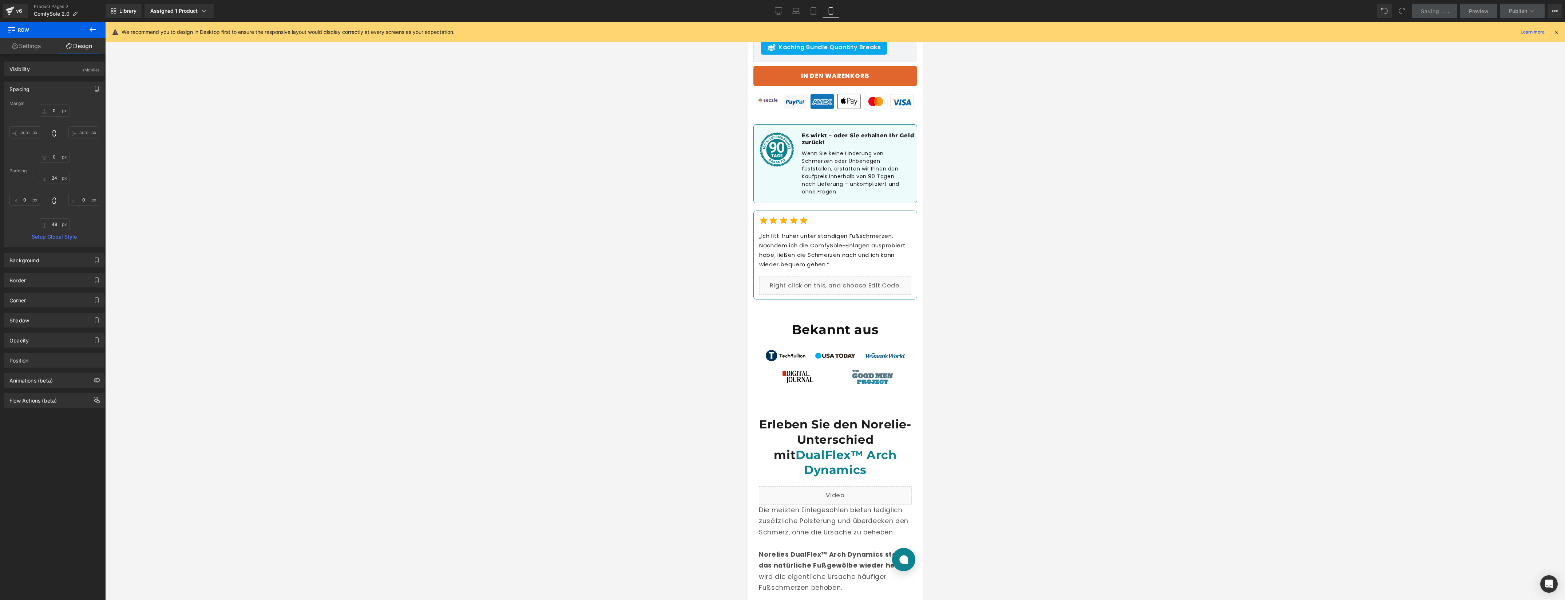
scroll to position [337, 0]
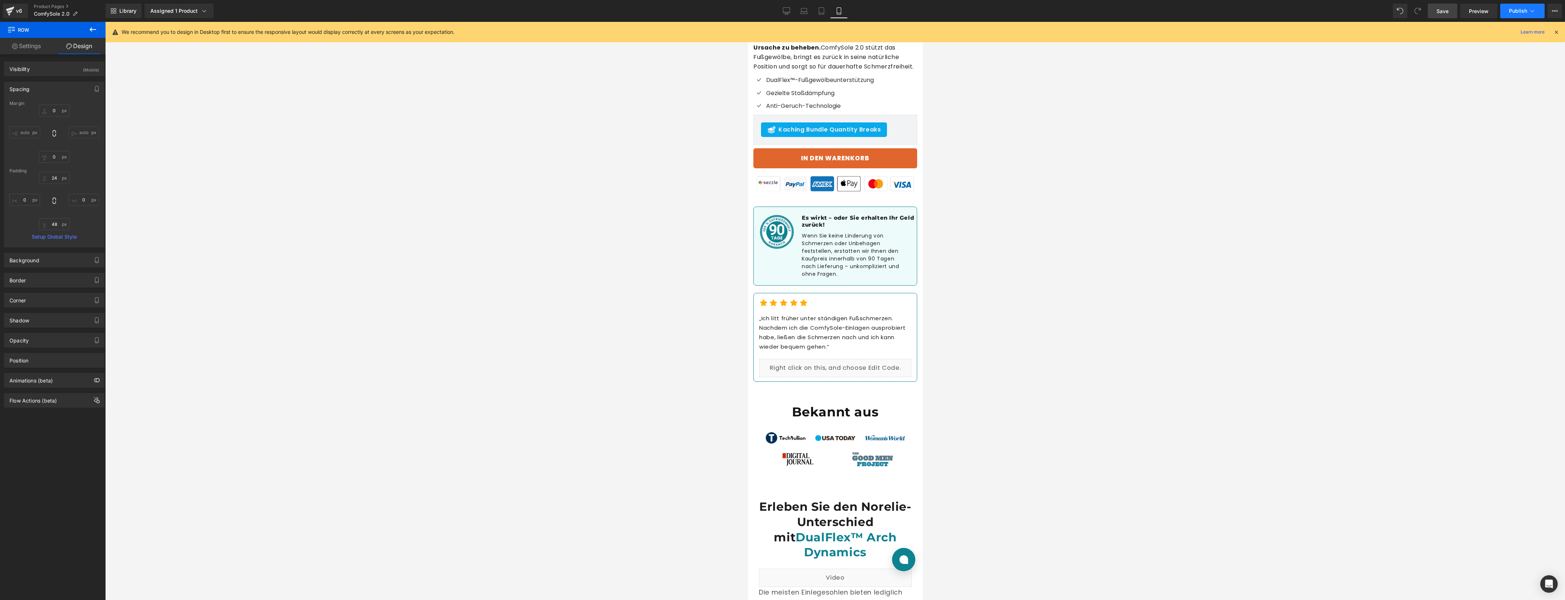
click at [1526, 11] on span "Publish" at bounding box center [1518, 11] width 18 height 6
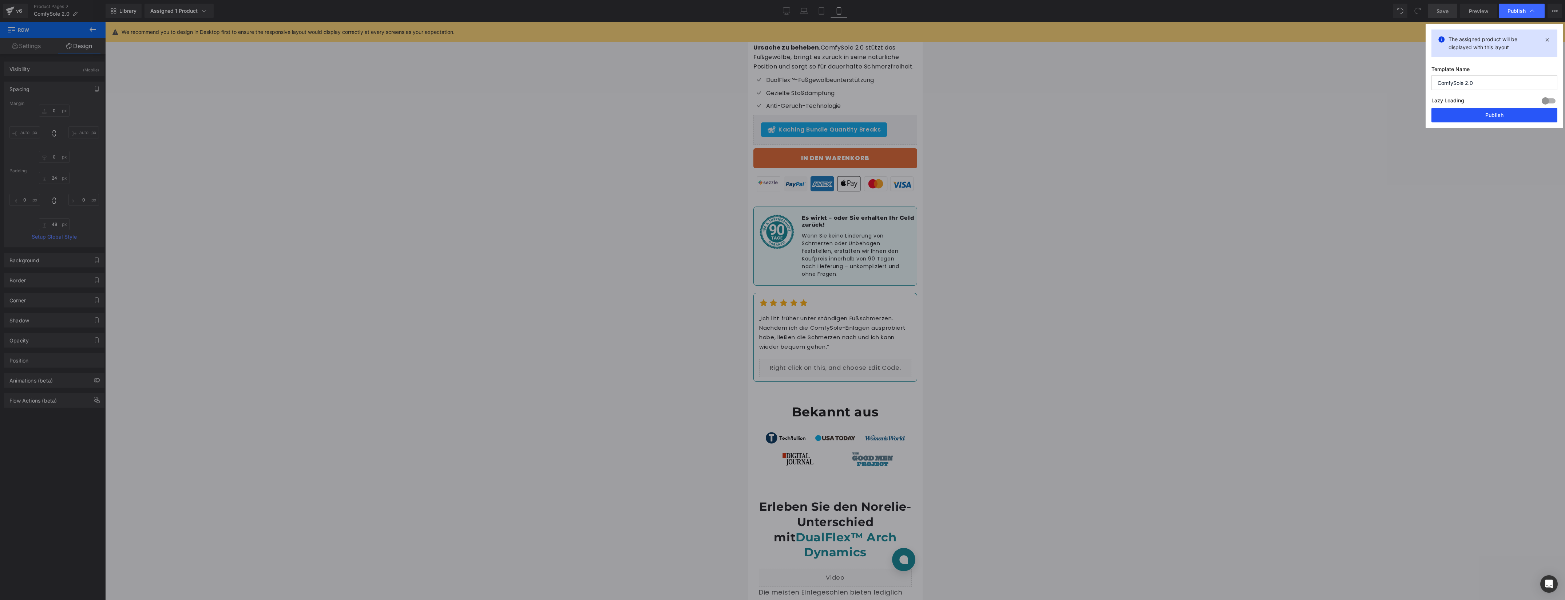
click at [1486, 114] on button "Publish" at bounding box center [1495, 115] width 126 height 15
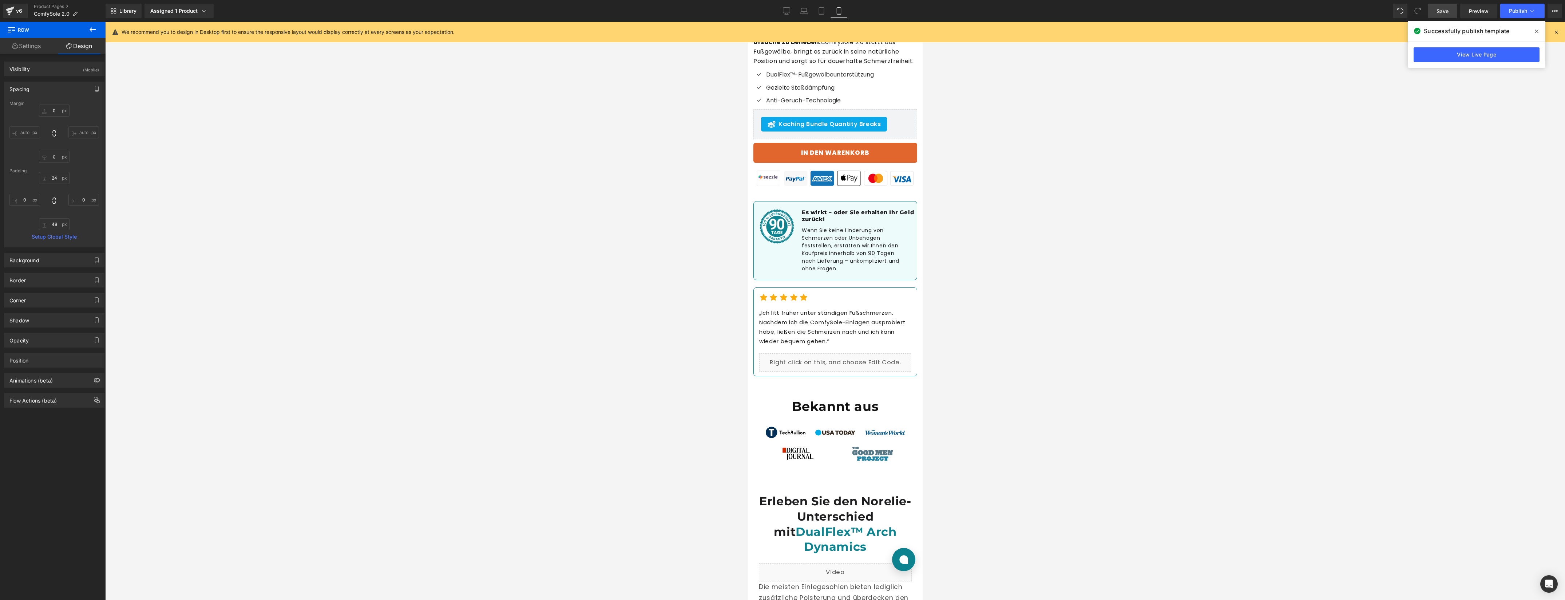
scroll to position [173, 0]
